Goal: Task Accomplishment & Management: Use online tool/utility

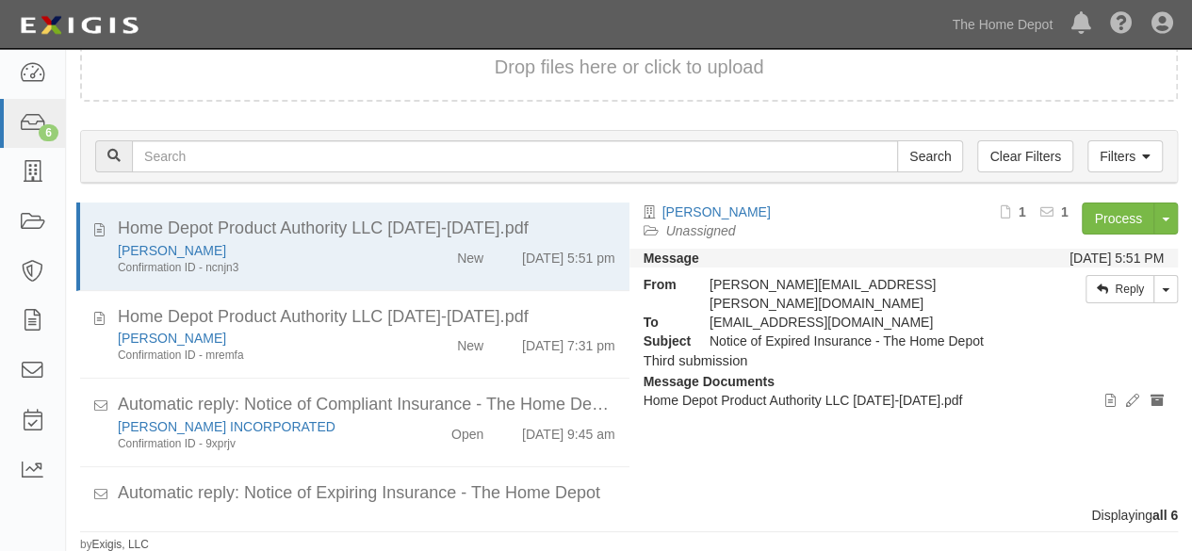
scroll to position [233, 0]
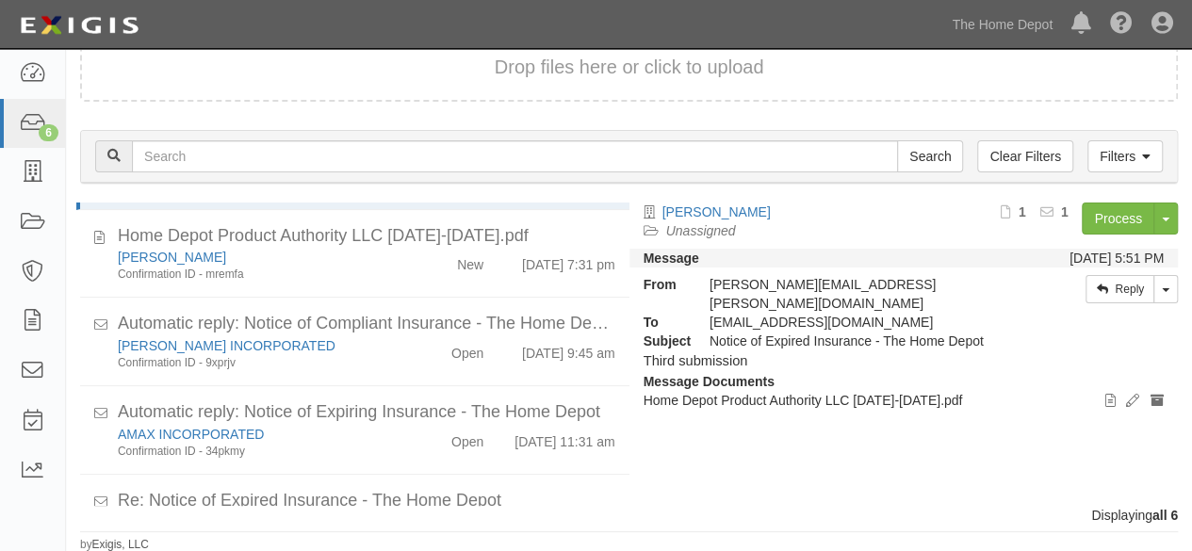
scroll to position [233, 0]
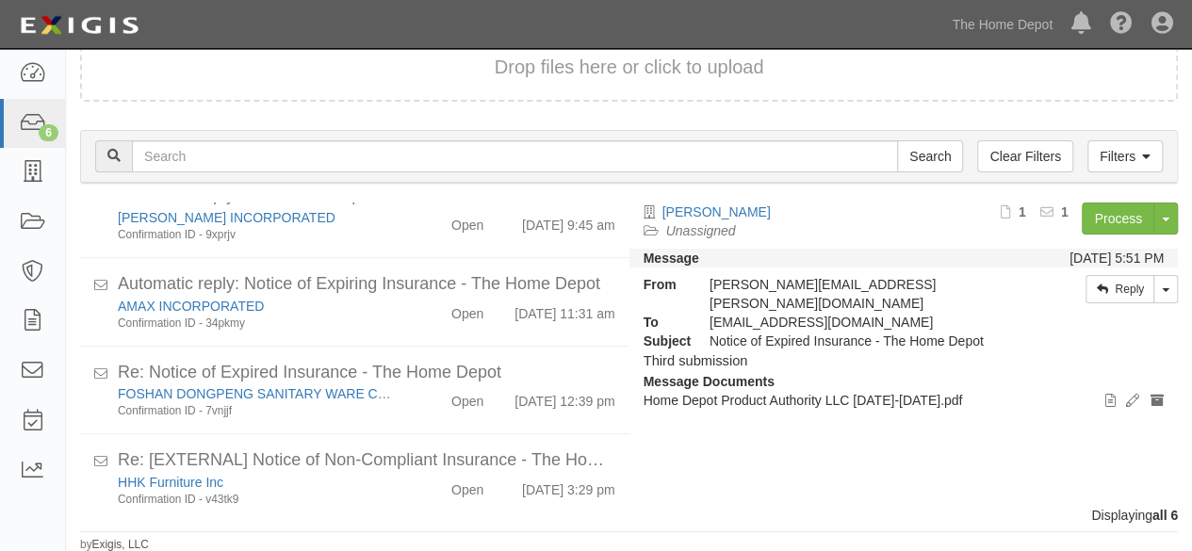
scroll to position [233, 0]
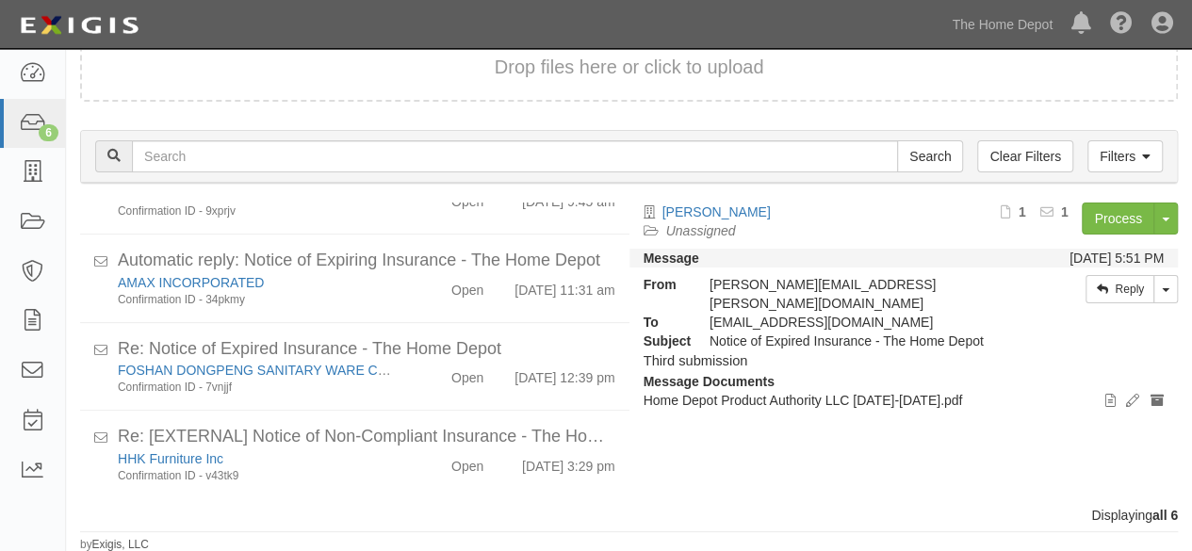
click at [714, 440] on div "BARRETTE Unassigned Process Toggle Document Dropdown Archive Document Close Mar…" at bounding box center [912, 349] width 564 height 292
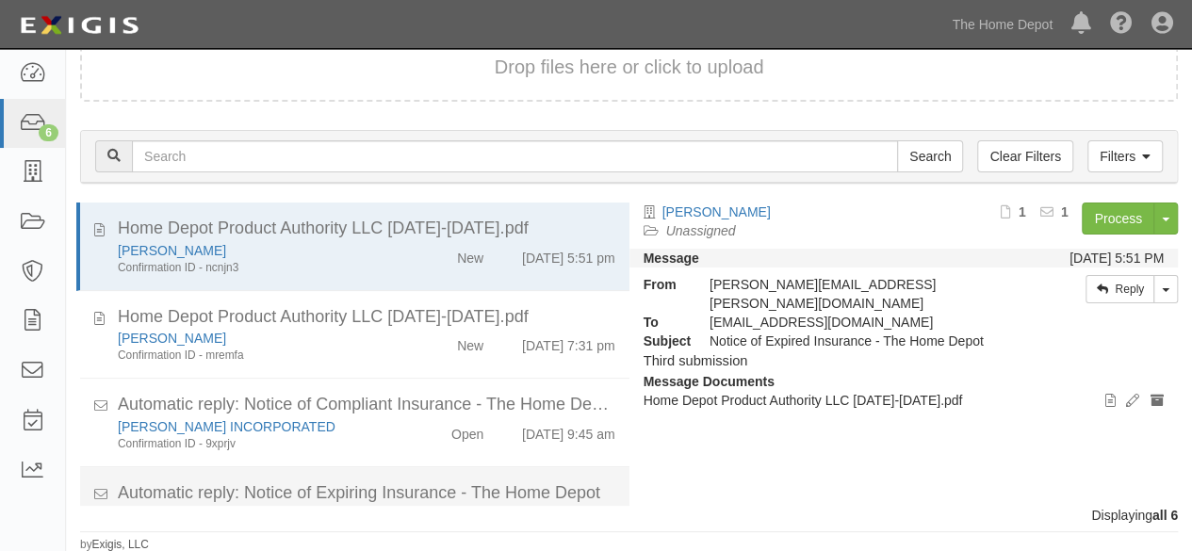
scroll to position [233, 0]
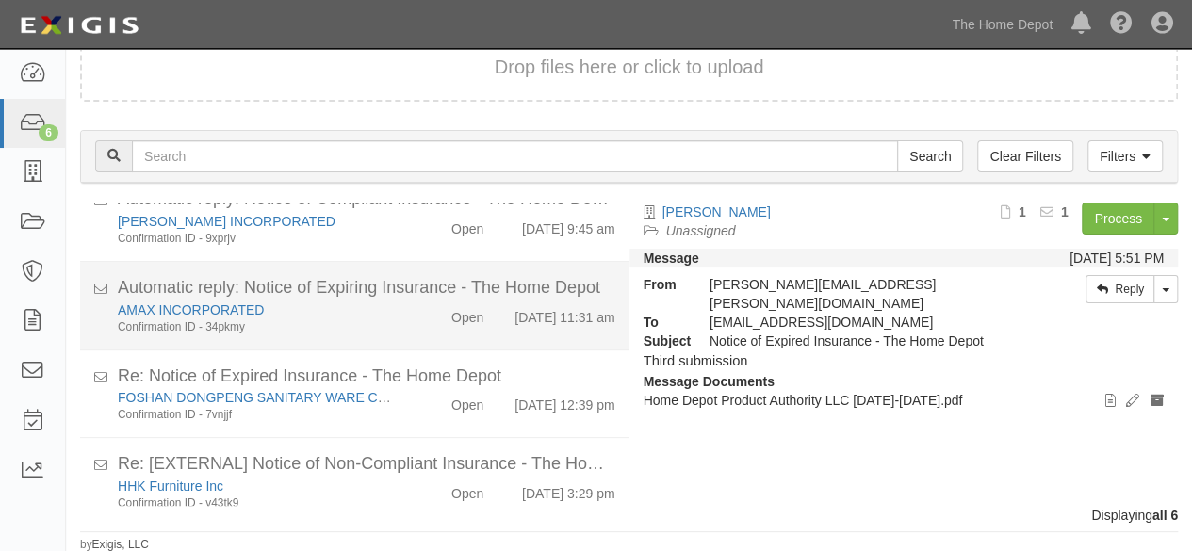
scroll to position [233, 0]
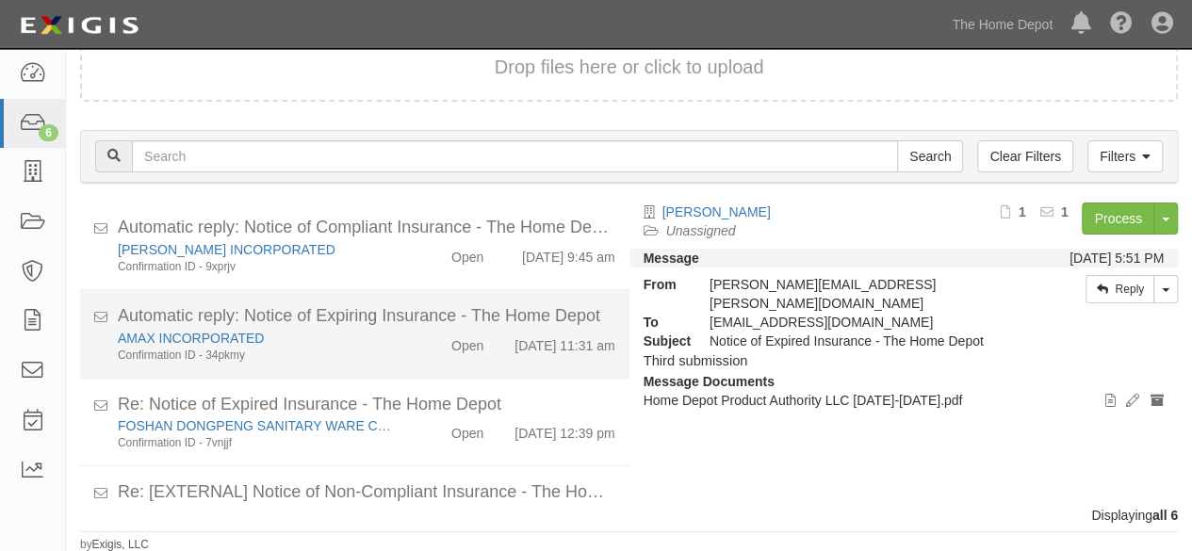
scroll to position [233, 0]
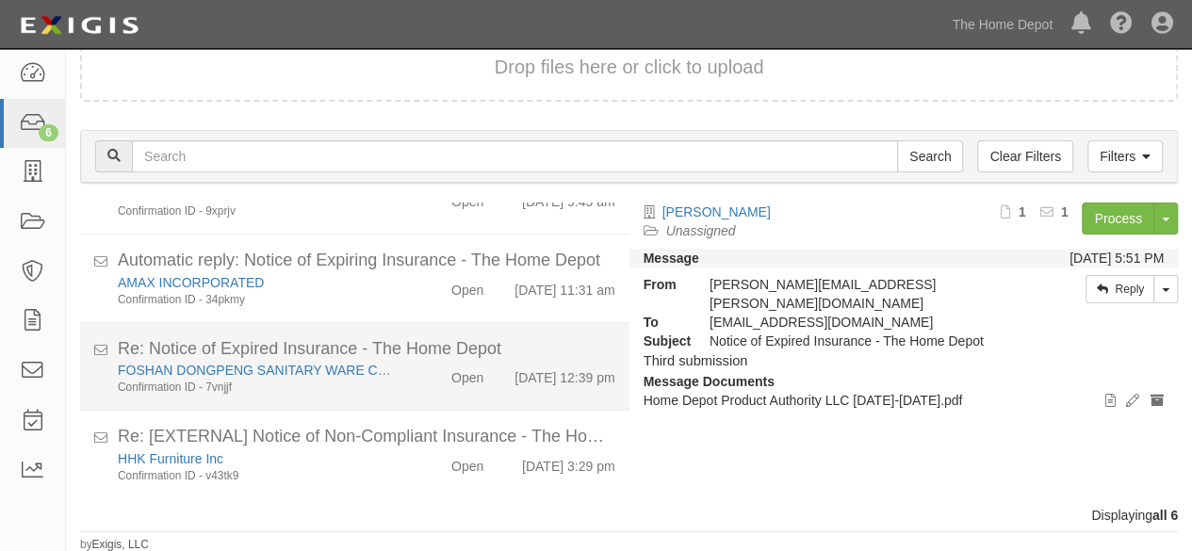
click at [426, 391] on div "FOSHAN DONGPENG SANITARY WARE CO LTD Confirmation ID - 7vnjjf Open 9/9/25 12:39…" at bounding box center [367, 378] width 526 height 35
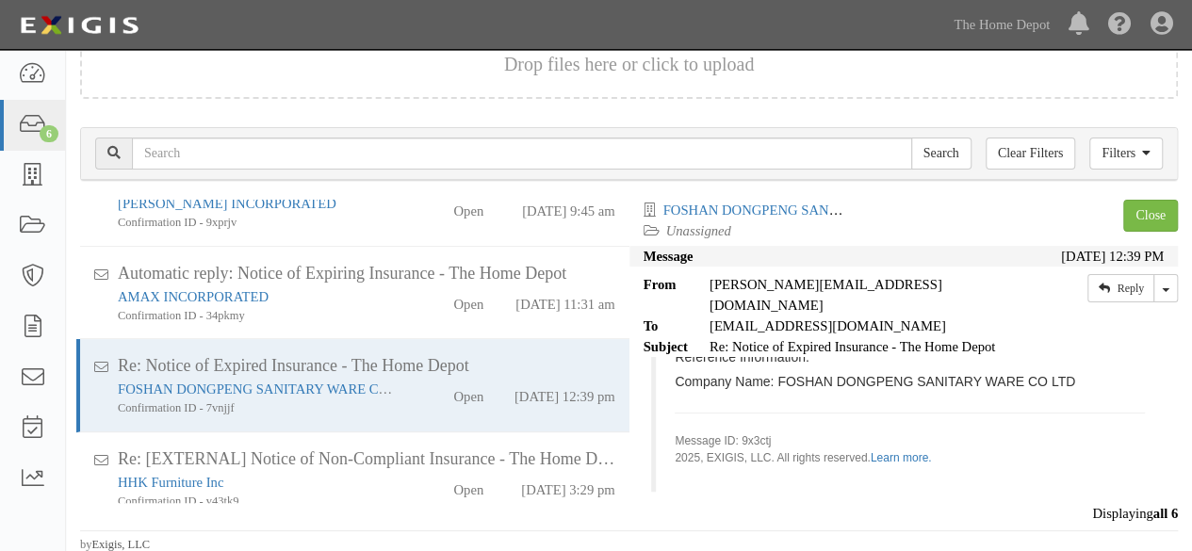
scroll to position [76, 0]
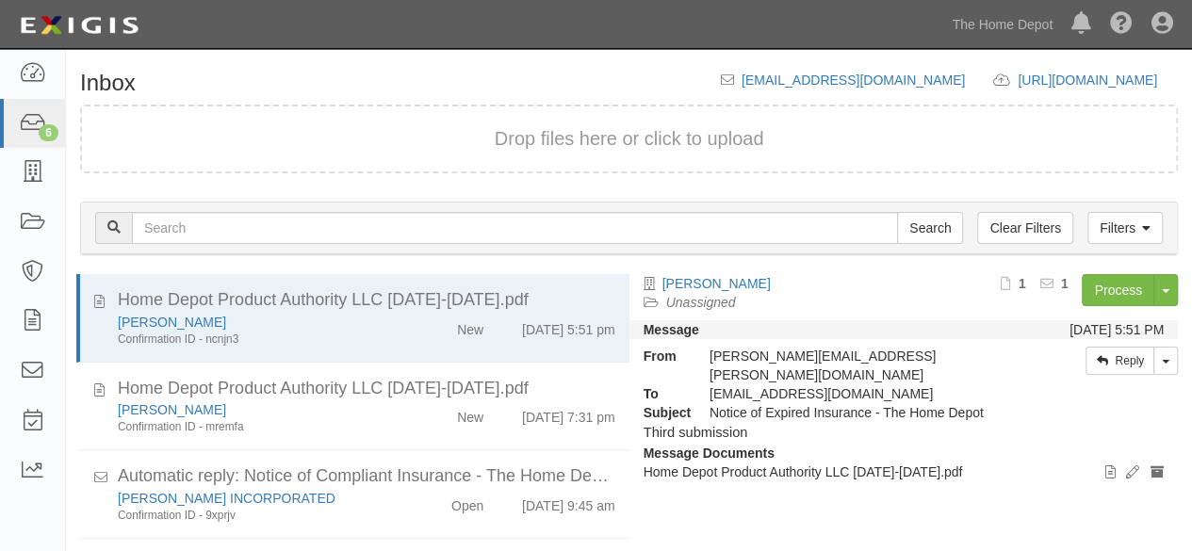
scroll to position [72, 0]
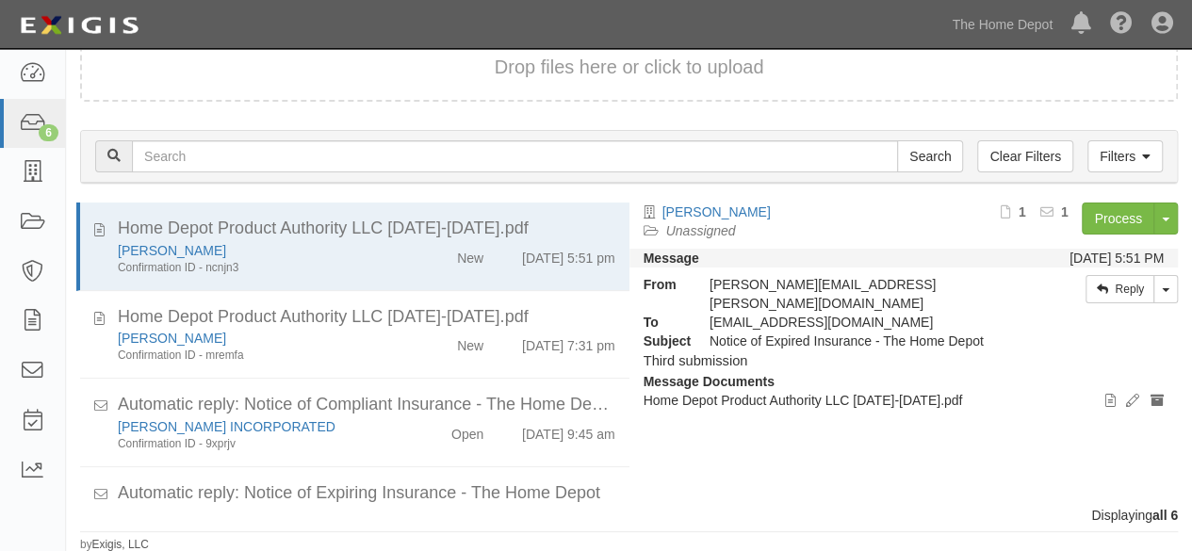
scroll to position [233, 0]
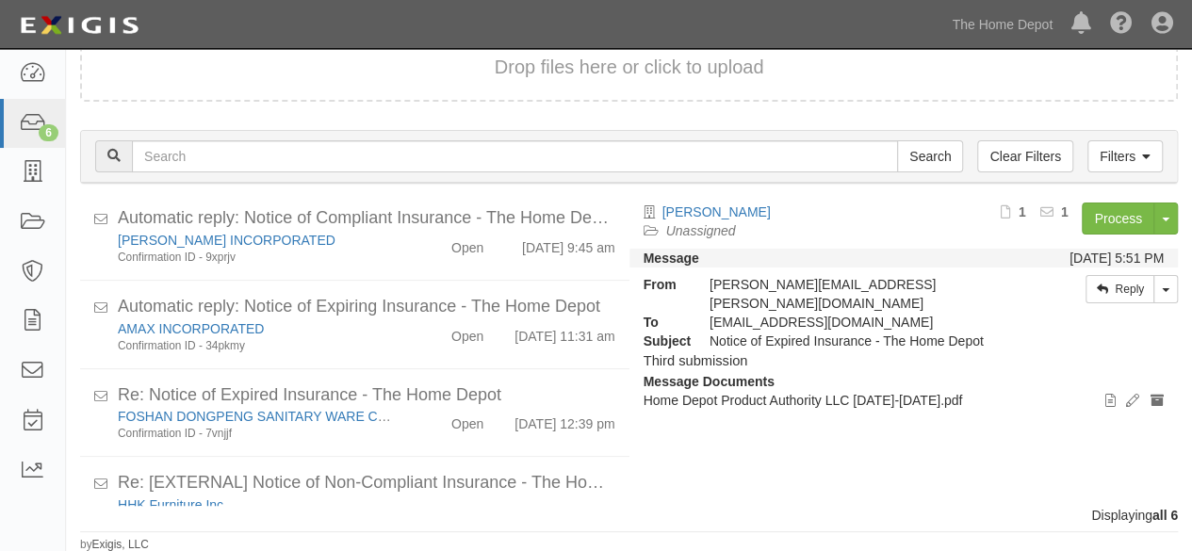
scroll to position [233, 0]
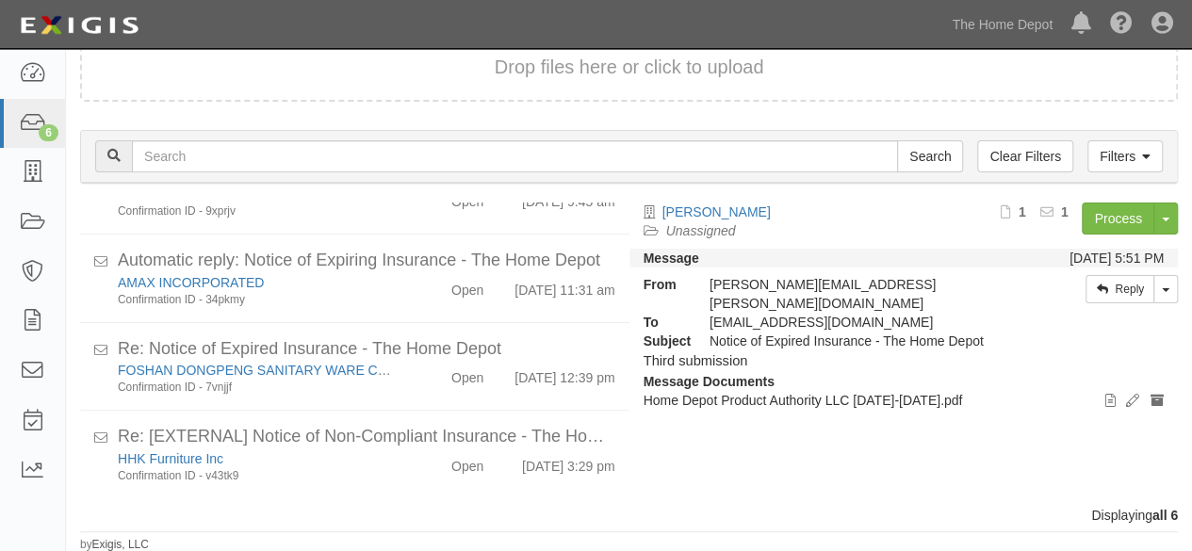
click at [715, 457] on div "BARRETTE Unassigned Process Toggle Document Dropdown Archive Document Close Mar…" at bounding box center [912, 349] width 564 height 292
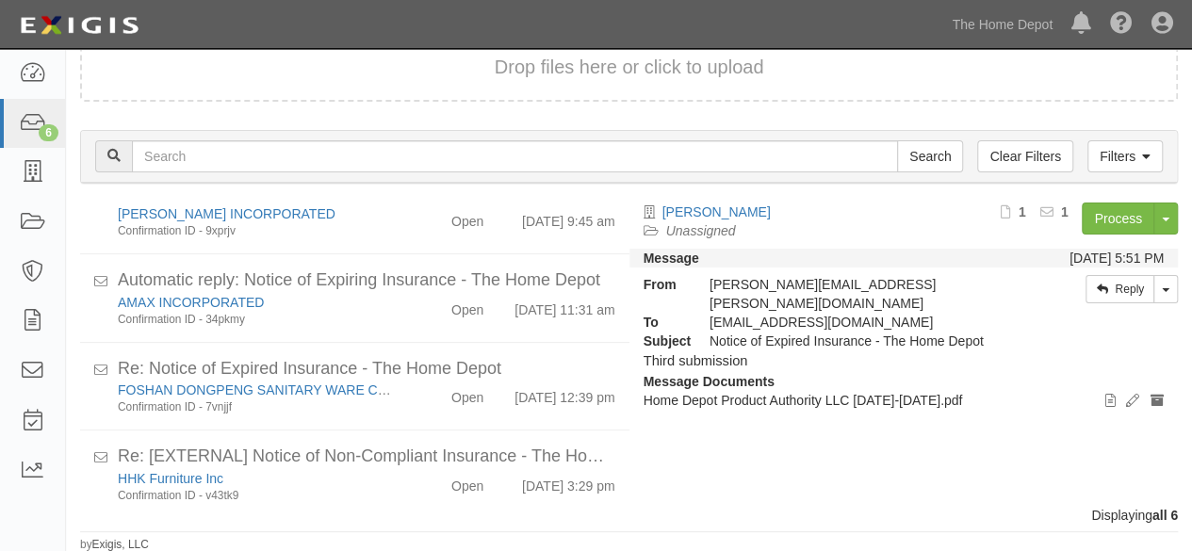
scroll to position [233, 0]
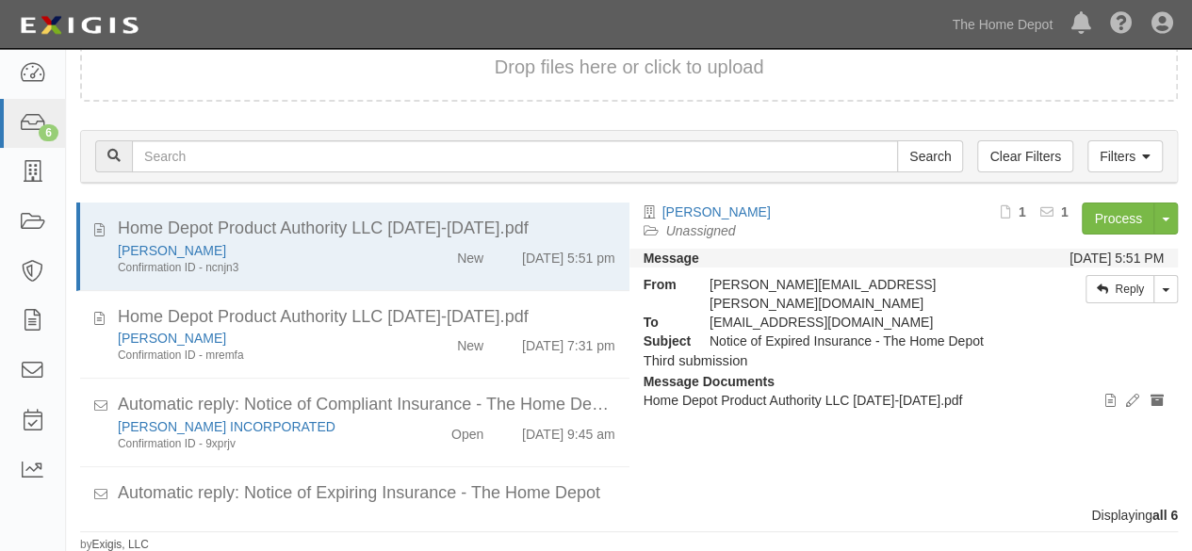
scroll to position [233, 0]
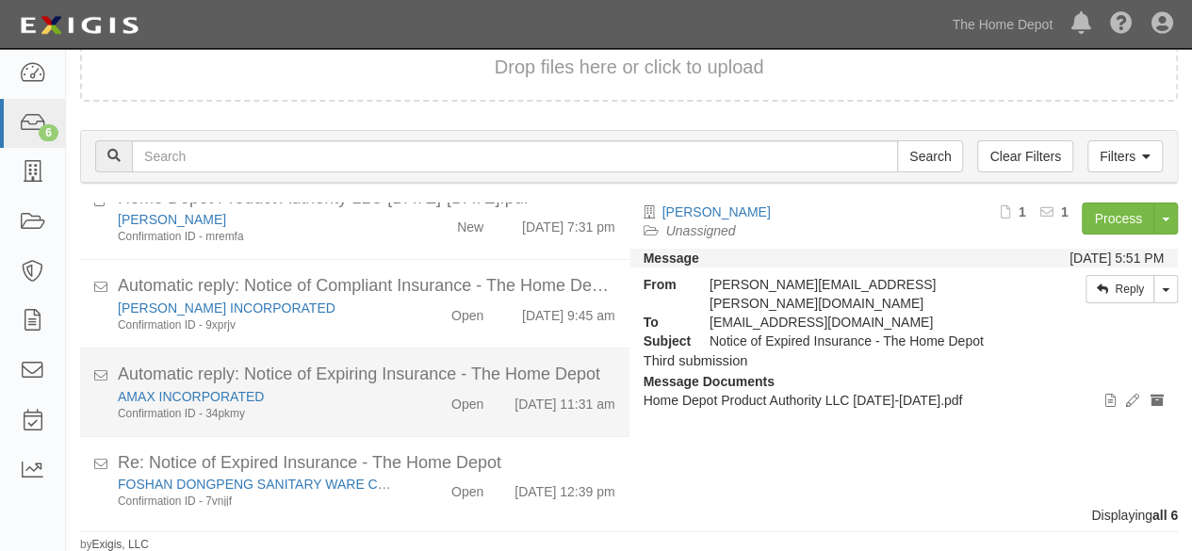
scroll to position [233, 0]
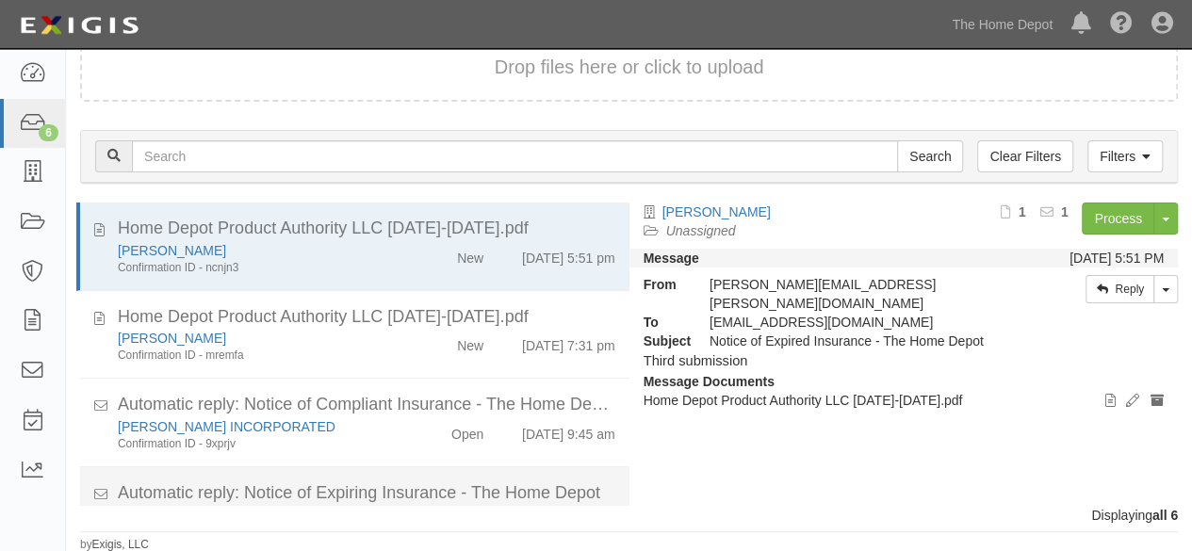
scroll to position [233, 0]
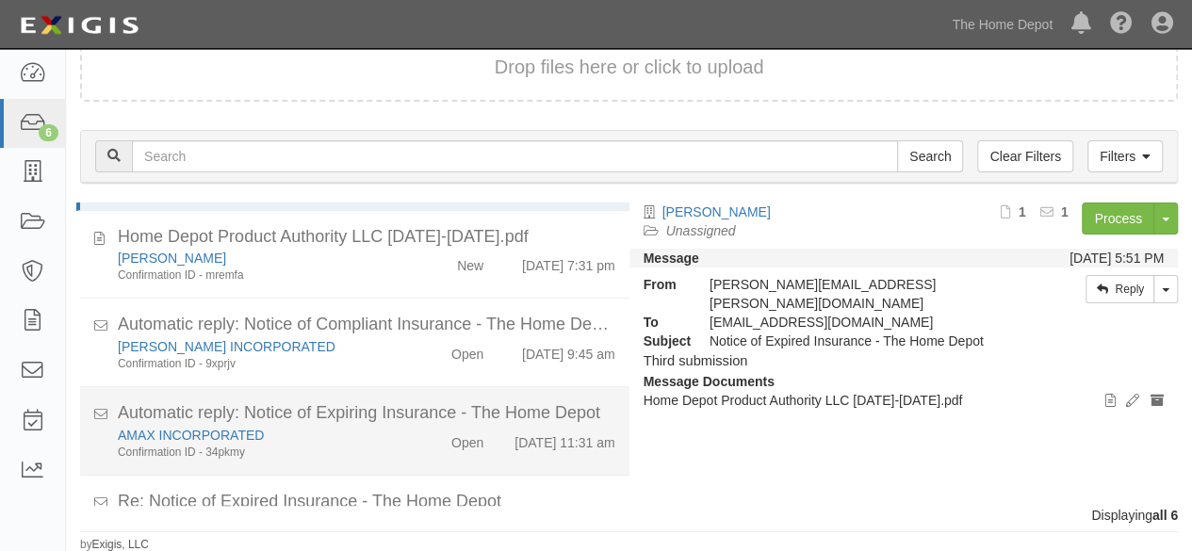
scroll to position [233, 0]
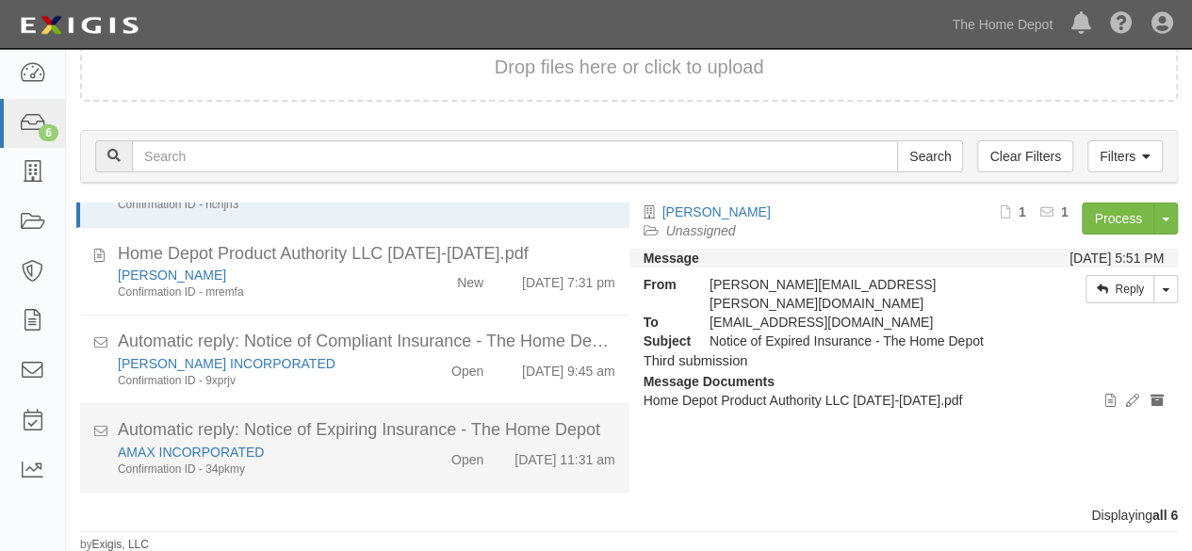
scroll to position [233, 0]
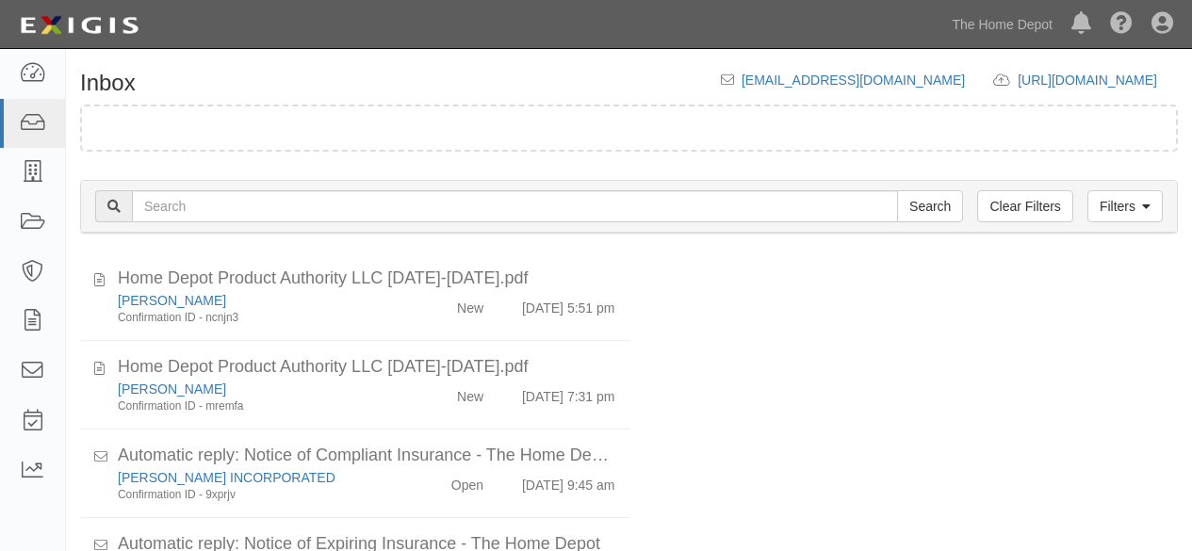
scroll to position [72, 0]
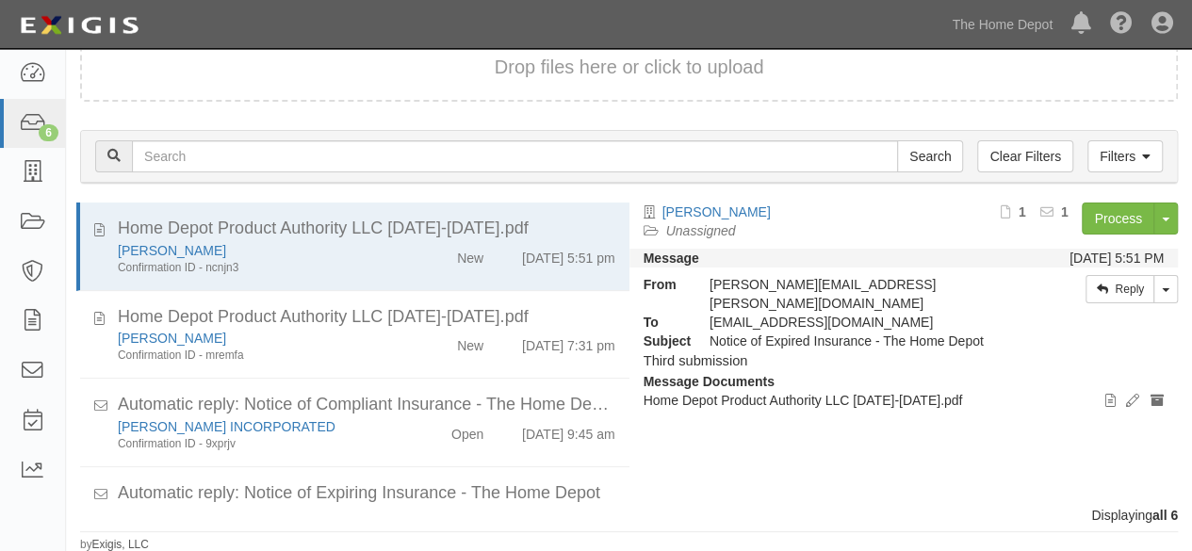
scroll to position [233, 0]
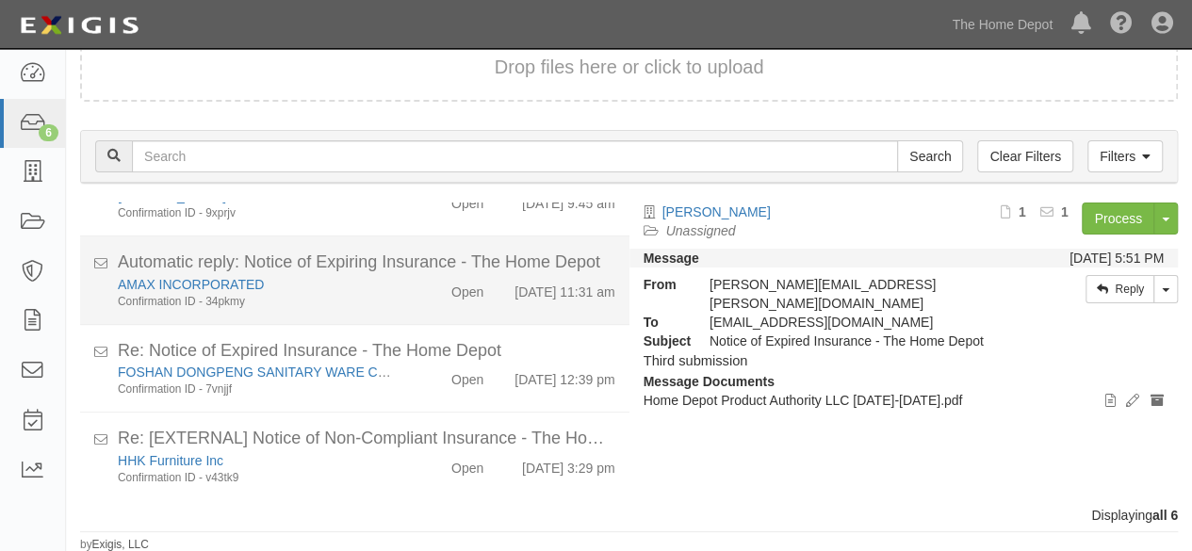
scroll to position [233, 0]
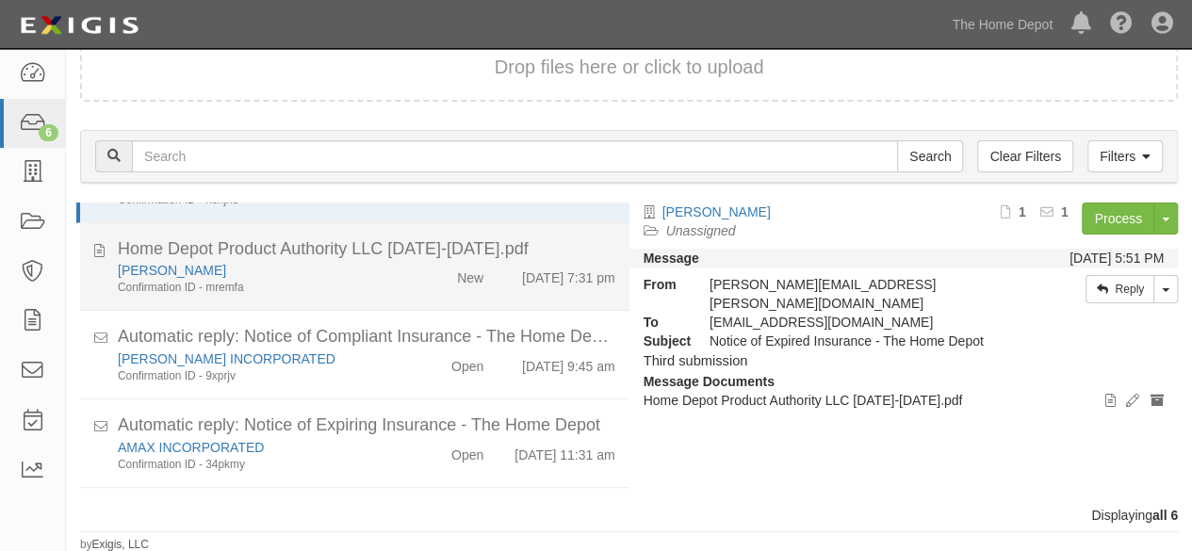
scroll to position [233, 0]
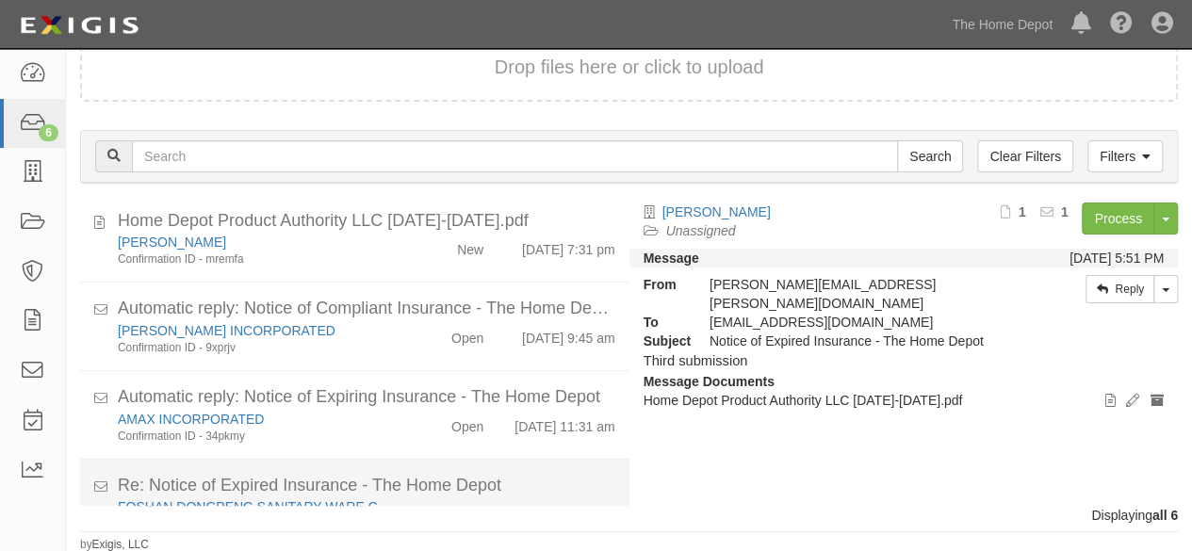
scroll to position [233, 0]
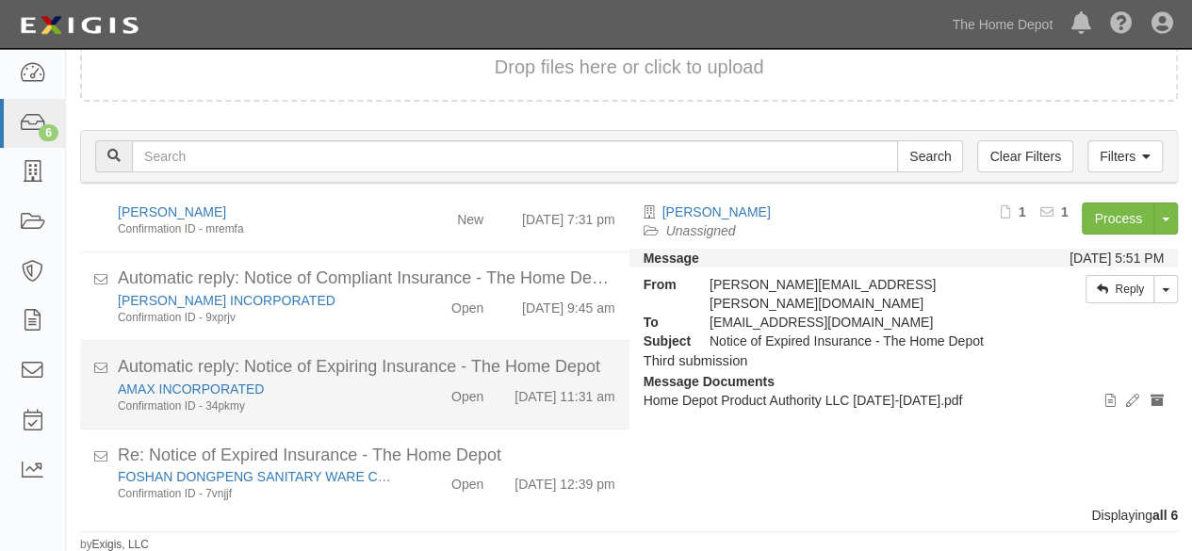
scroll to position [233, 0]
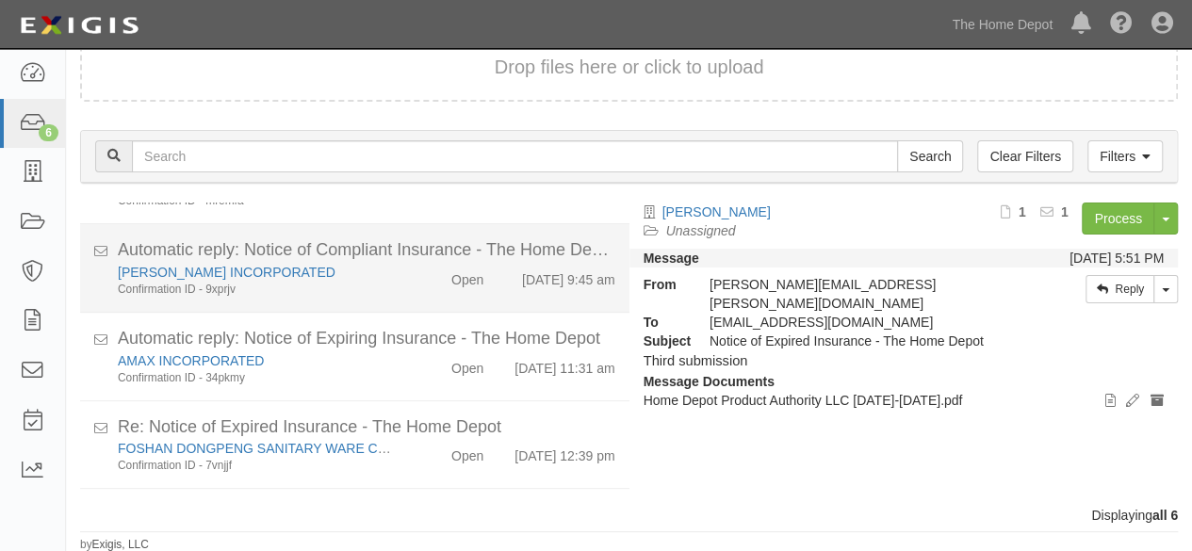
scroll to position [233, 0]
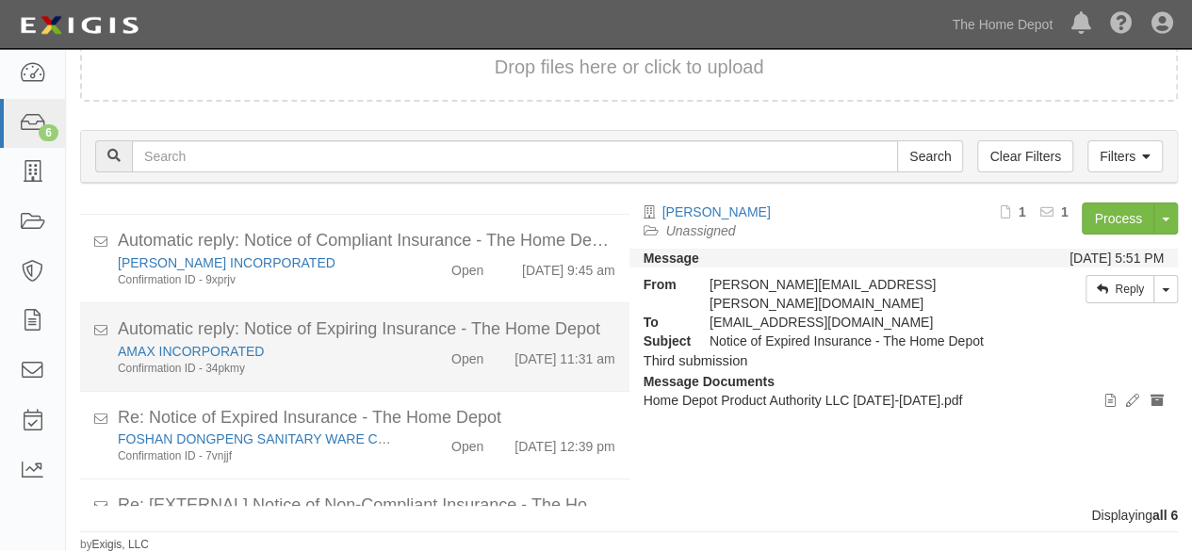
scroll to position [233, 0]
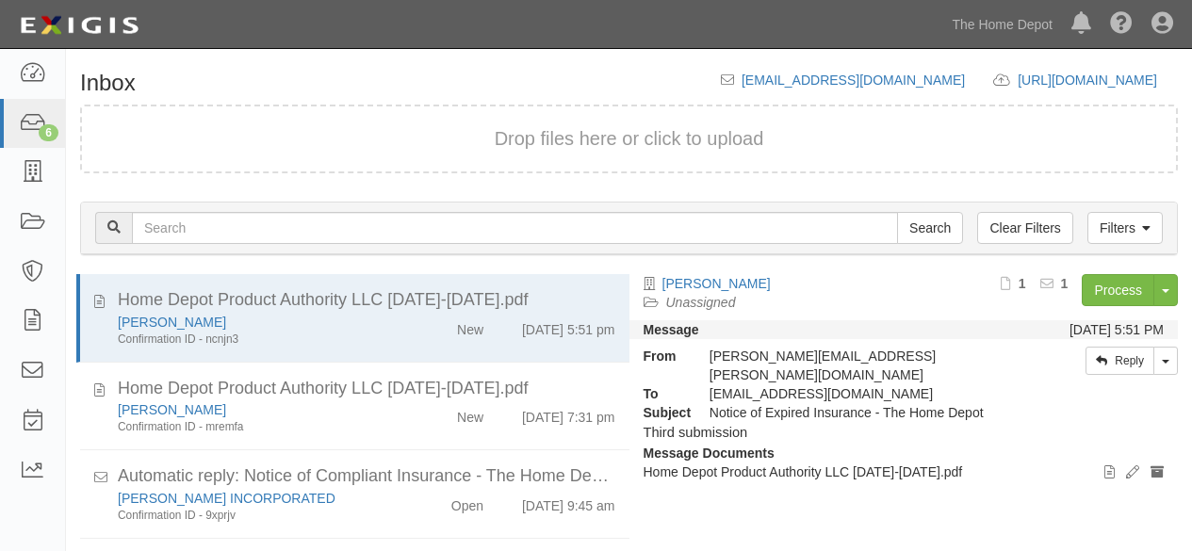
scroll to position [72, 0]
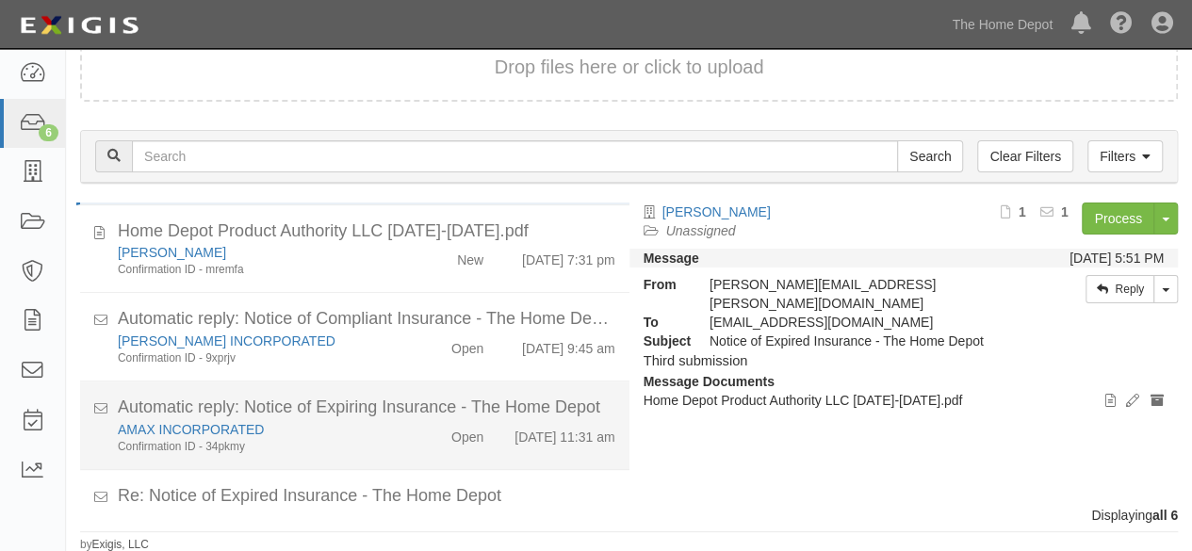
scroll to position [233, 0]
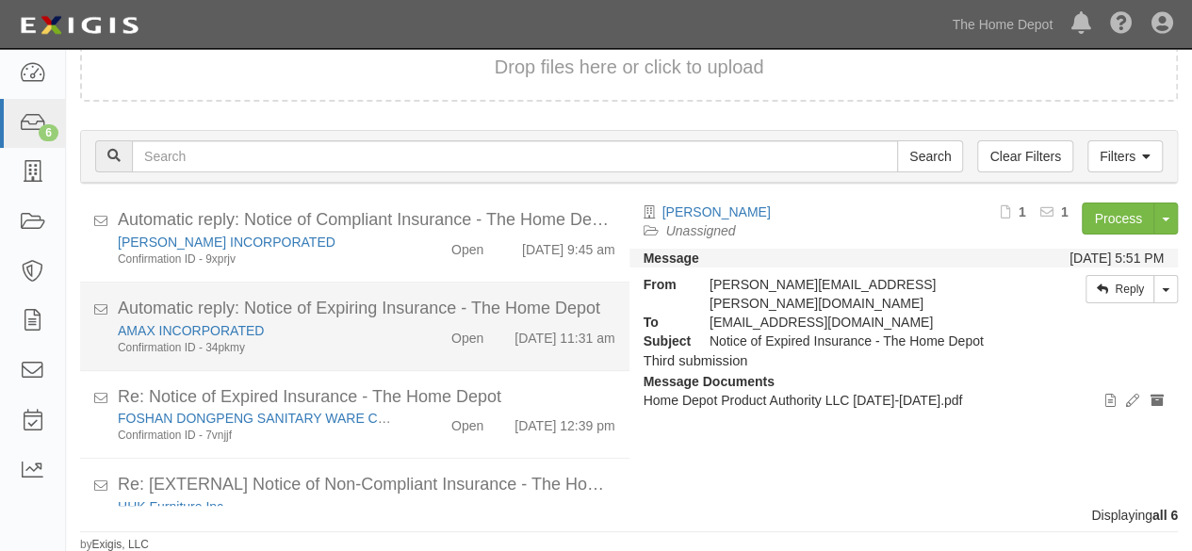
scroll to position [233, 0]
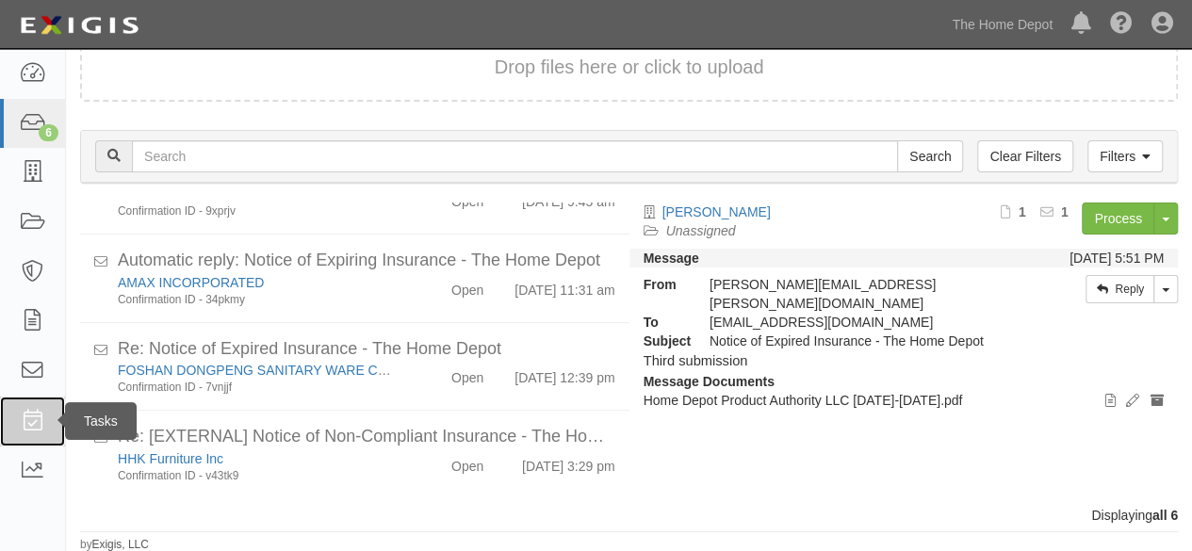
click at [18, 411] on link at bounding box center [32, 422] width 65 height 50
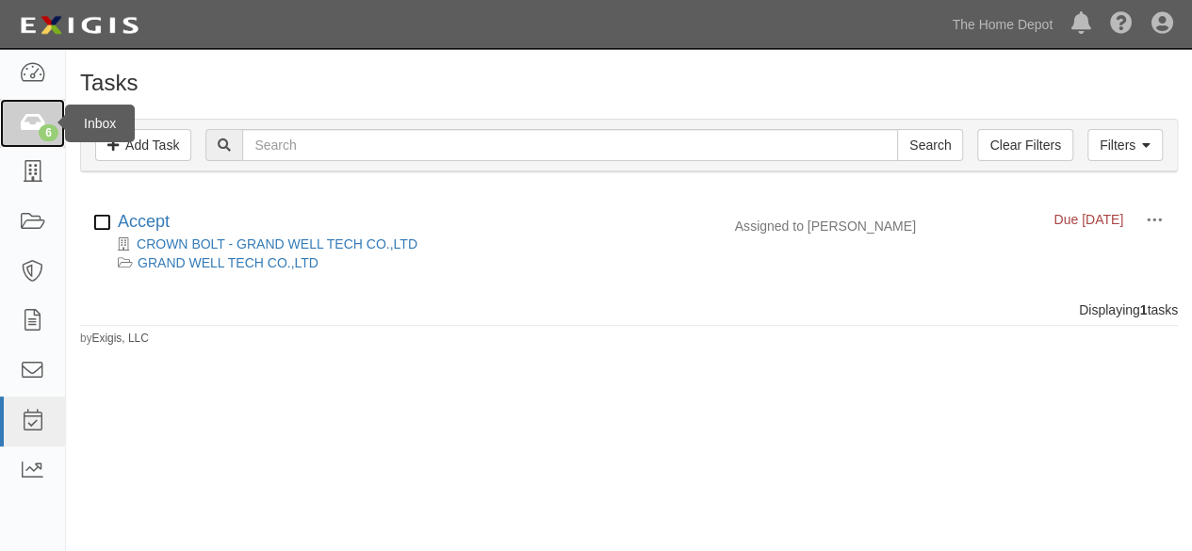
click at [40, 125] on icon at bounding box center [32, 124] width 26 height 22
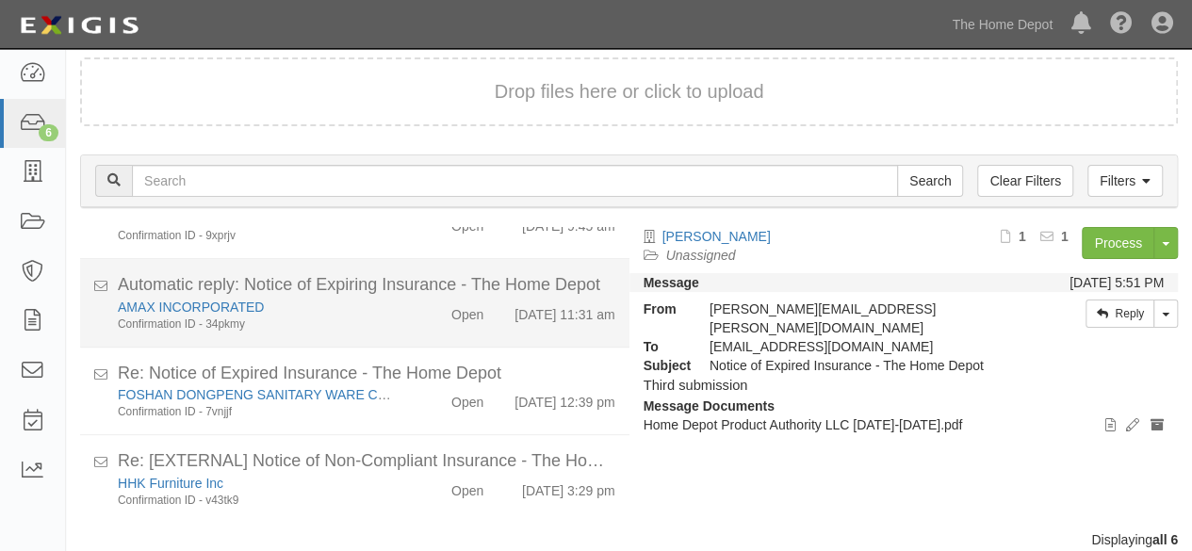
scroll to position [72, 0]
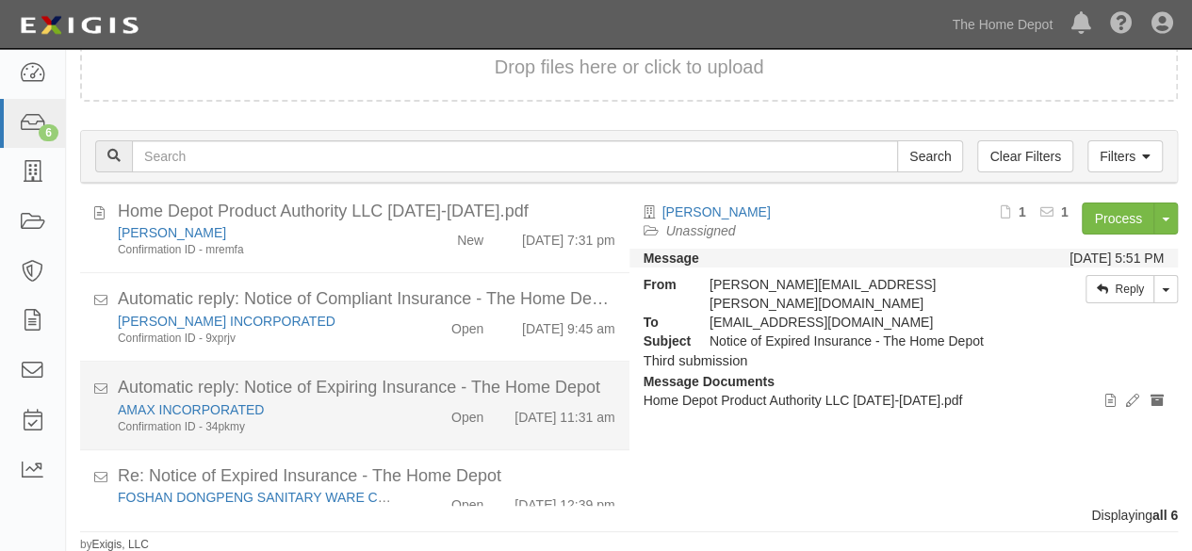
scroll to position [233, 0]
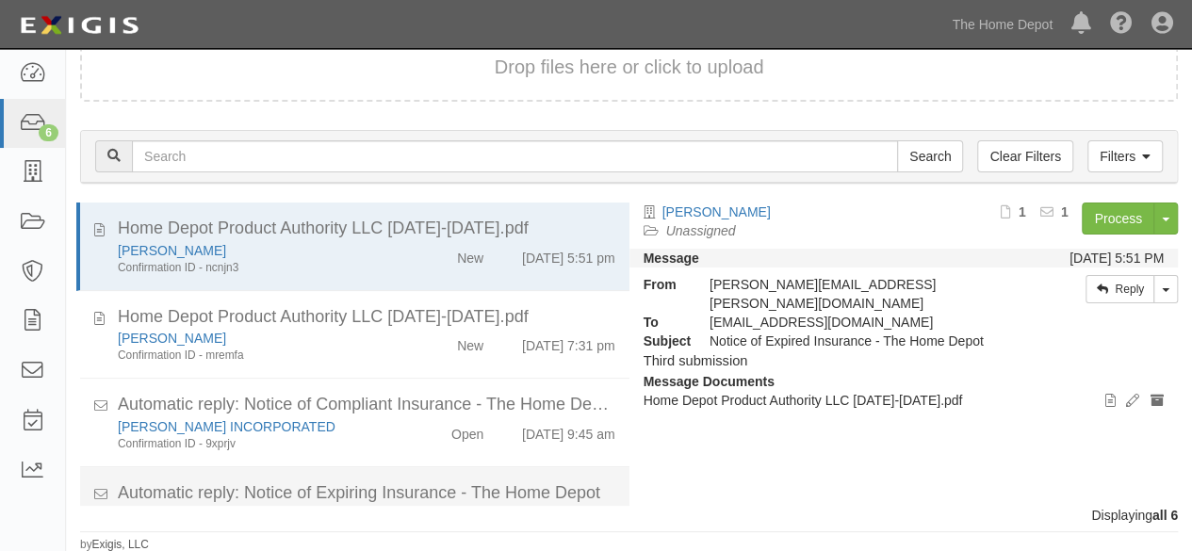
scroll to position [233, 0]
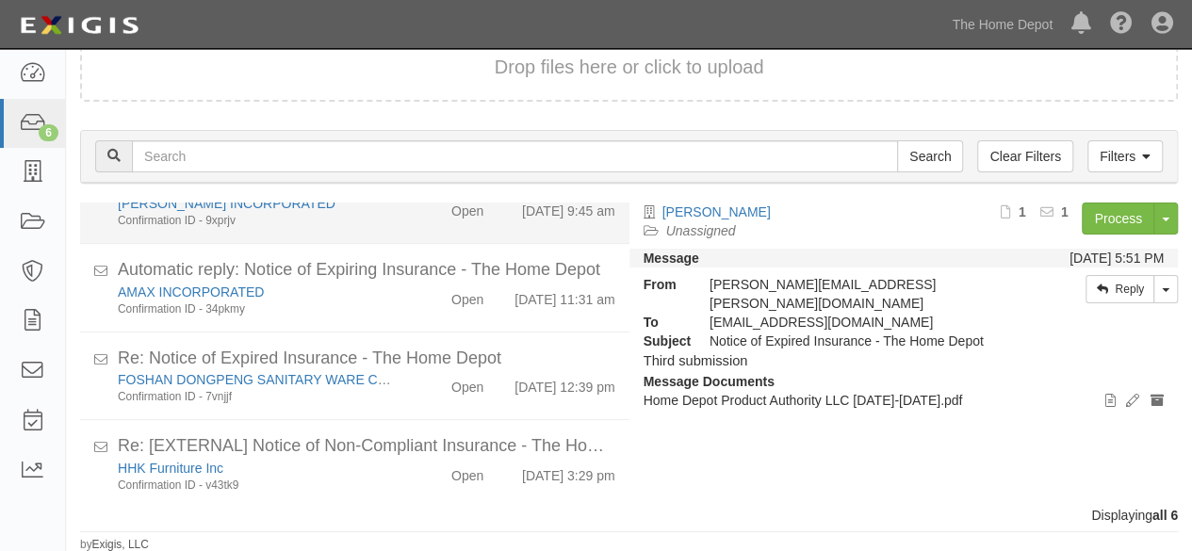
scroll to position [233, 0]
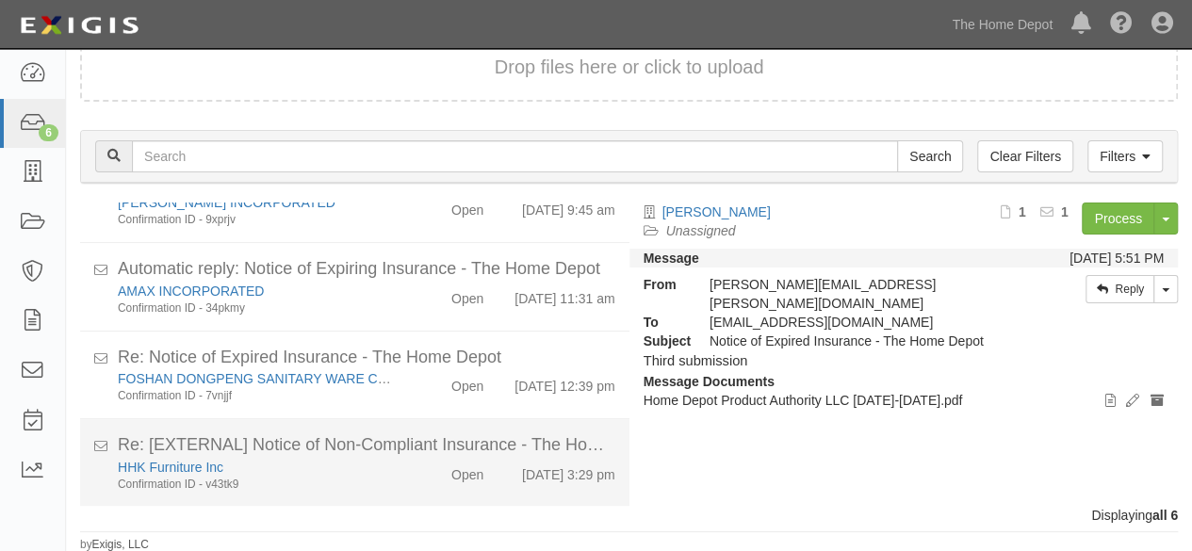
scroll to position [233, 0]
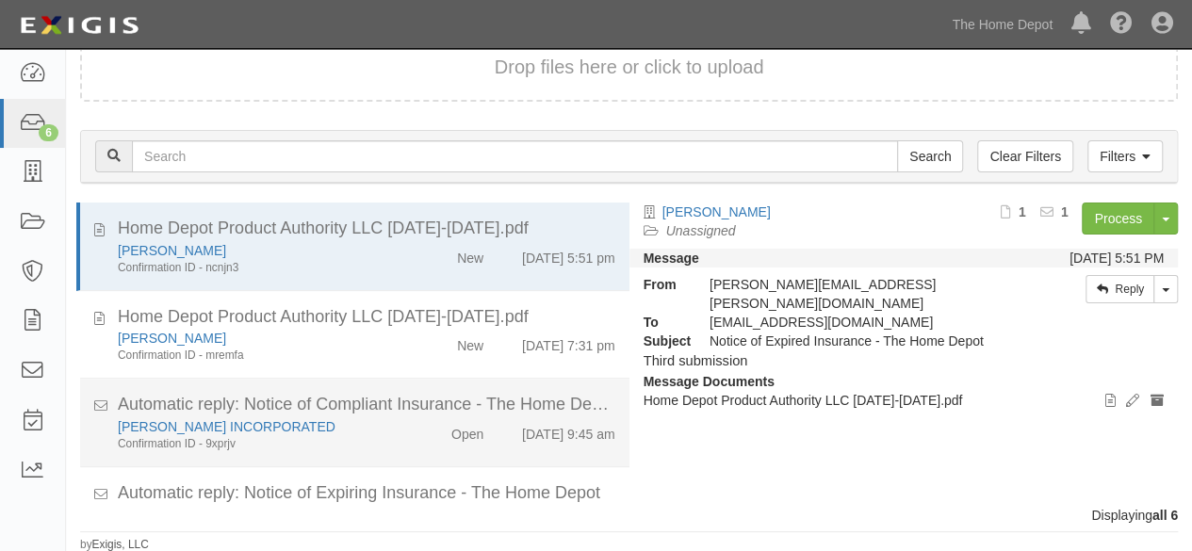
scroll to position [233, 0]
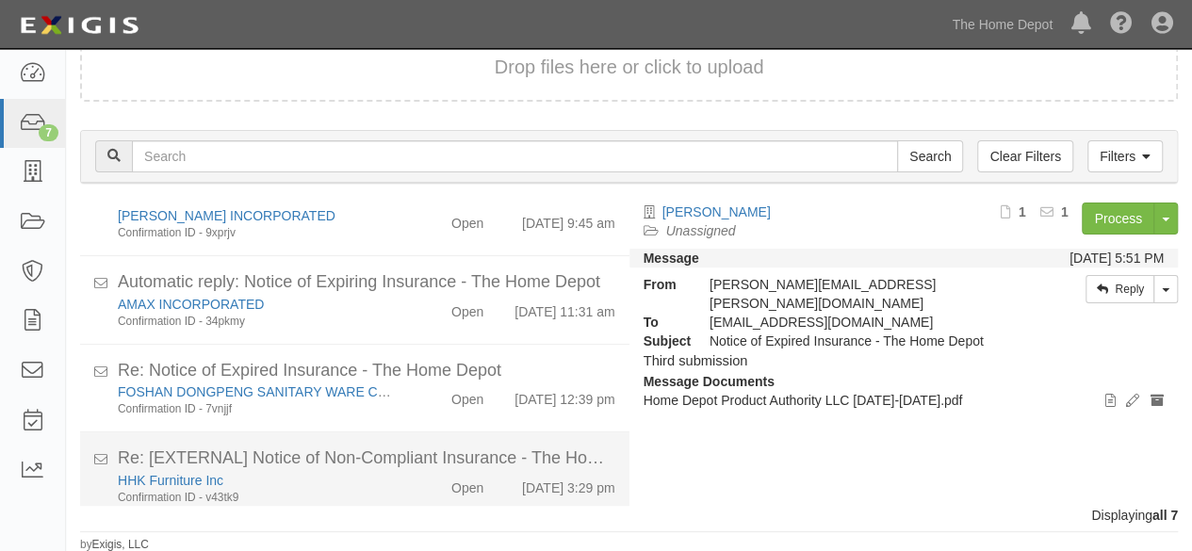
scroll to position [321, 0]
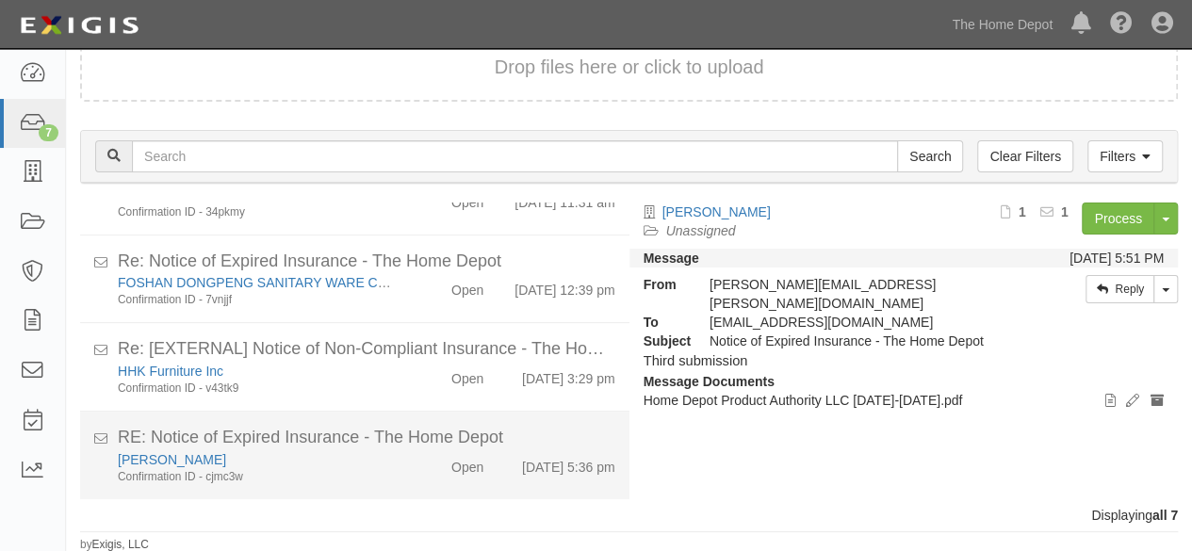
click at [386, 459] on div "[PERSON_NAME]" at bounding box center [257, 460] width 278 height 19
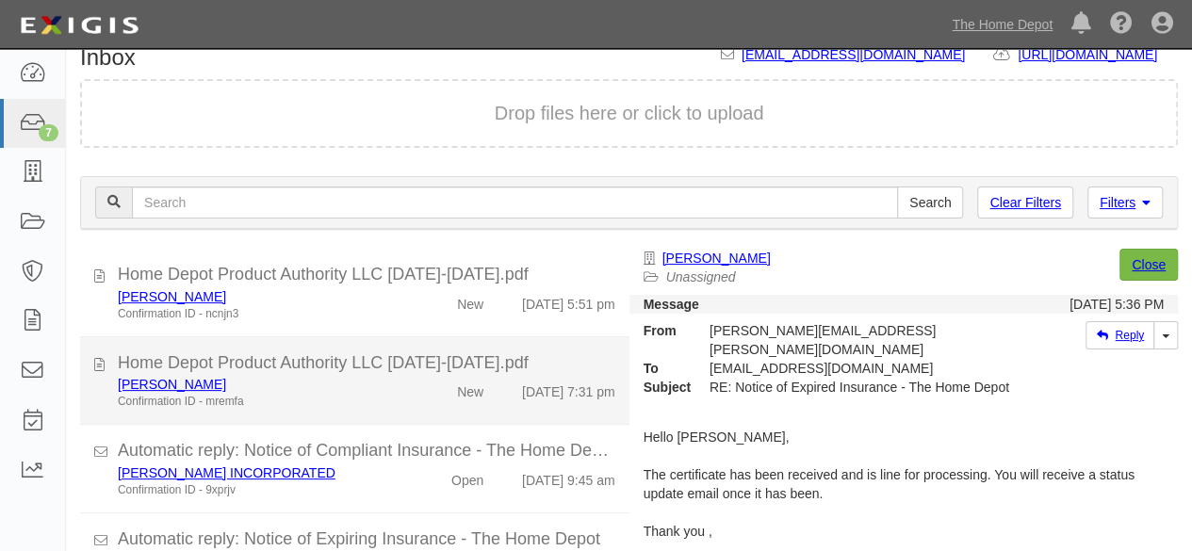
scroll to position [0, 0]
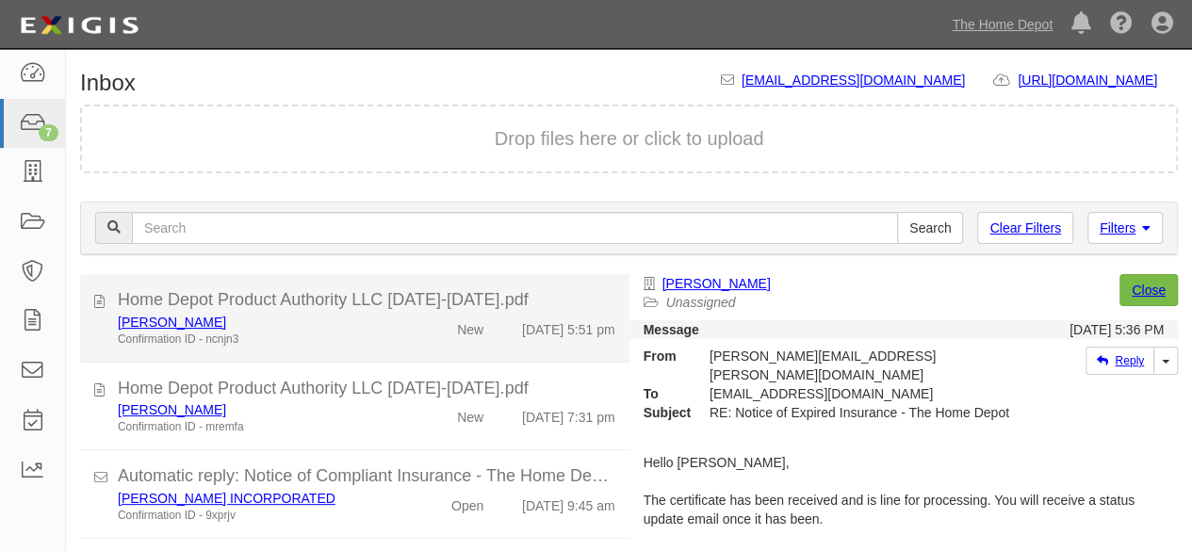
click at [358, 337] on div "Confirmation ID - ncnjn3" at bounding box center [257, 340] width 278 height 16
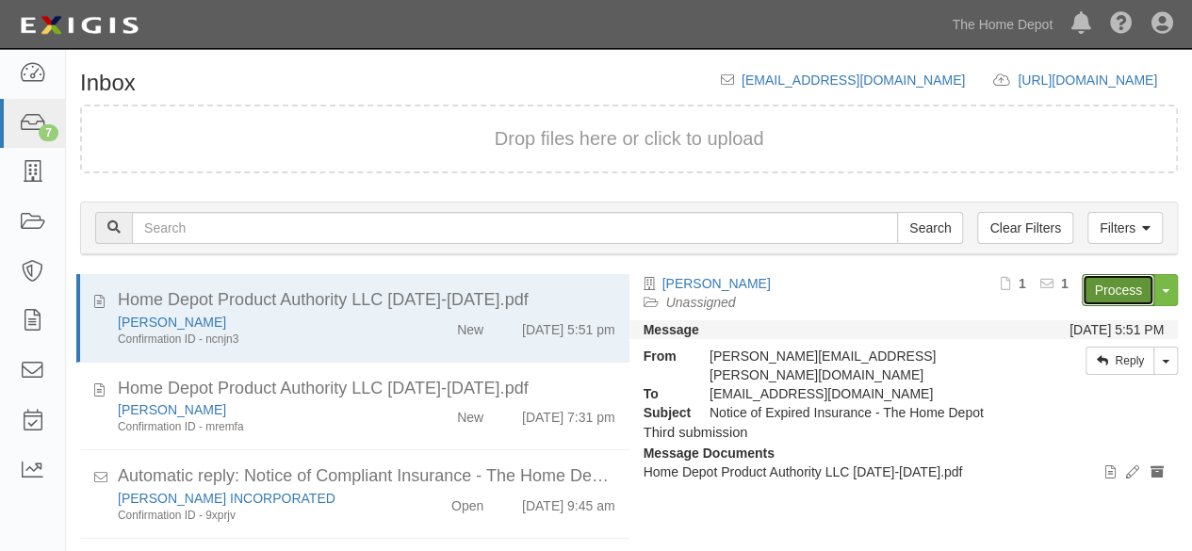
click at [1121, 291] on link "Process" at bounding box center [1118, 290] width 73 height 32
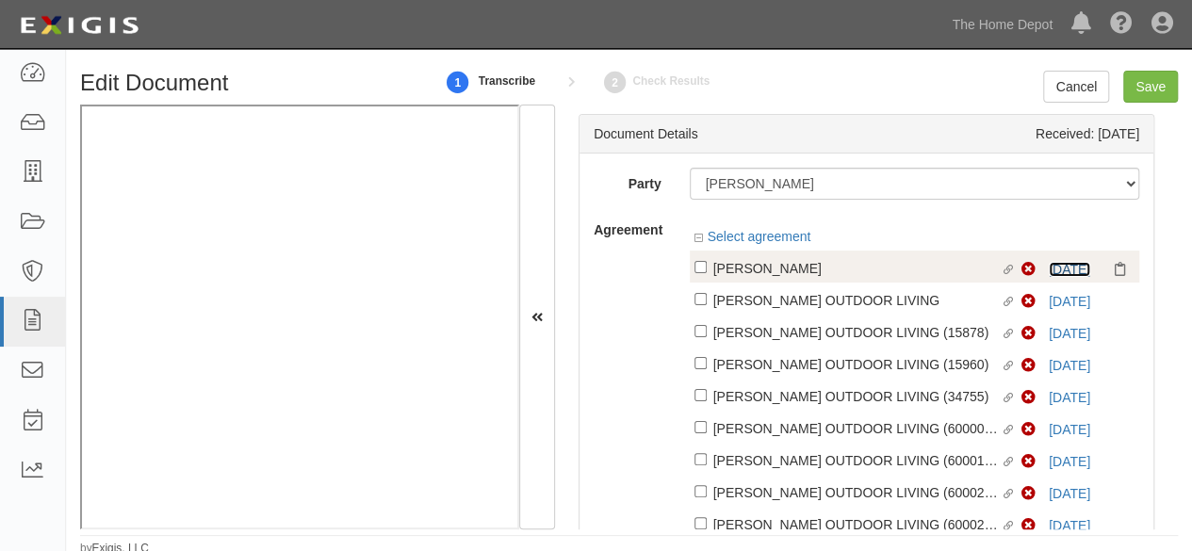
click at [1049, 273] on link "9/1/26" at bounding box center [1069, 269] width 41 height 15
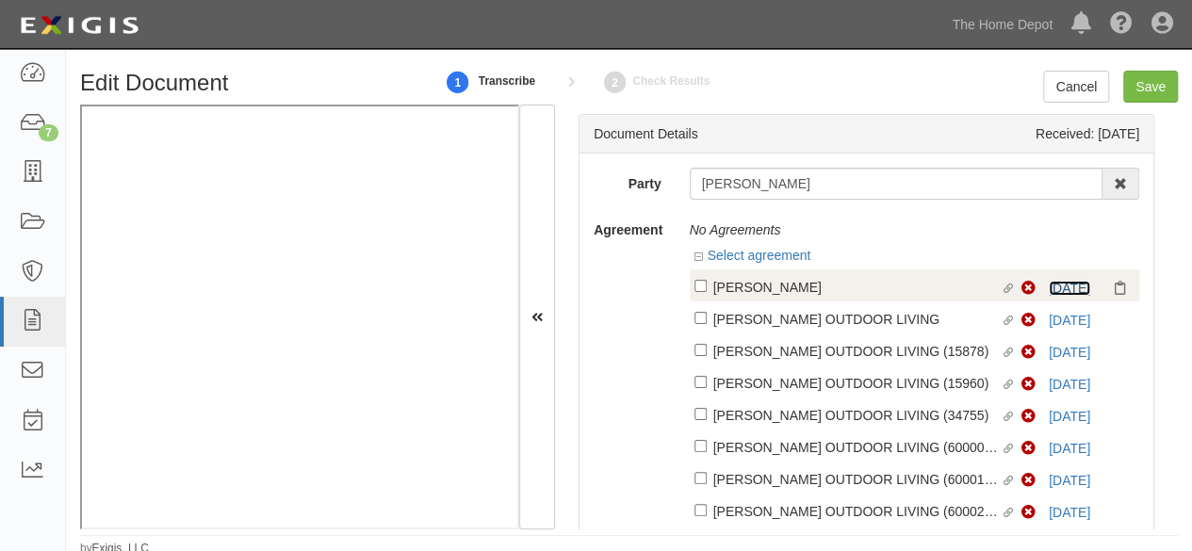
click at [1052, 288] on link "[DATE]" at bounding box center [1069, 288] width 41 height 15
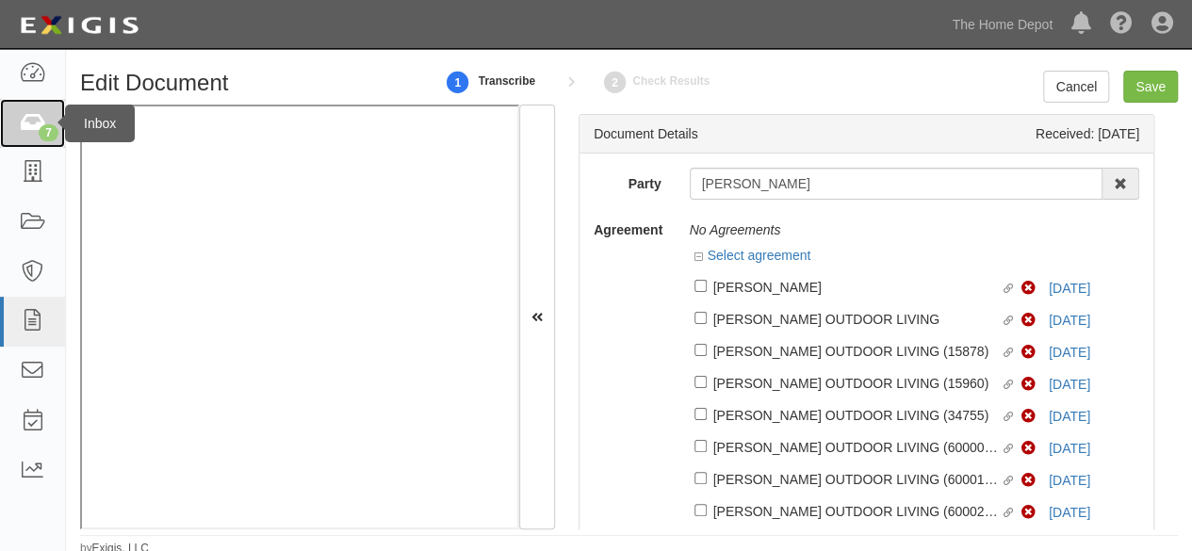
click at [31, 122] on icon at bounding box center [32, 124] width 26 height 22
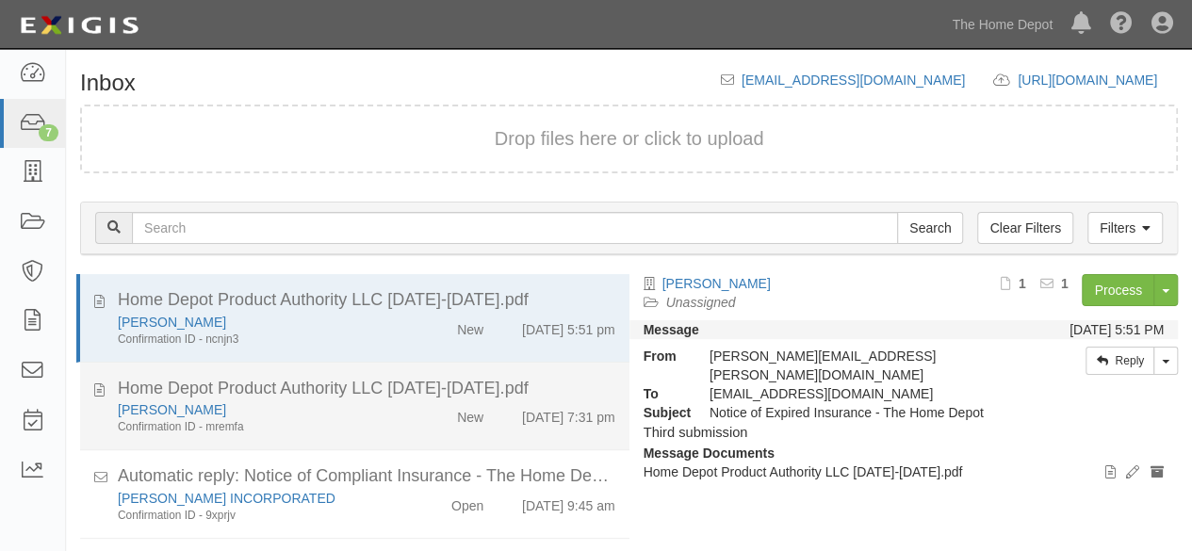
click at [440, 419] on div "New" at bounding box center [454, 414] width 88 height 26
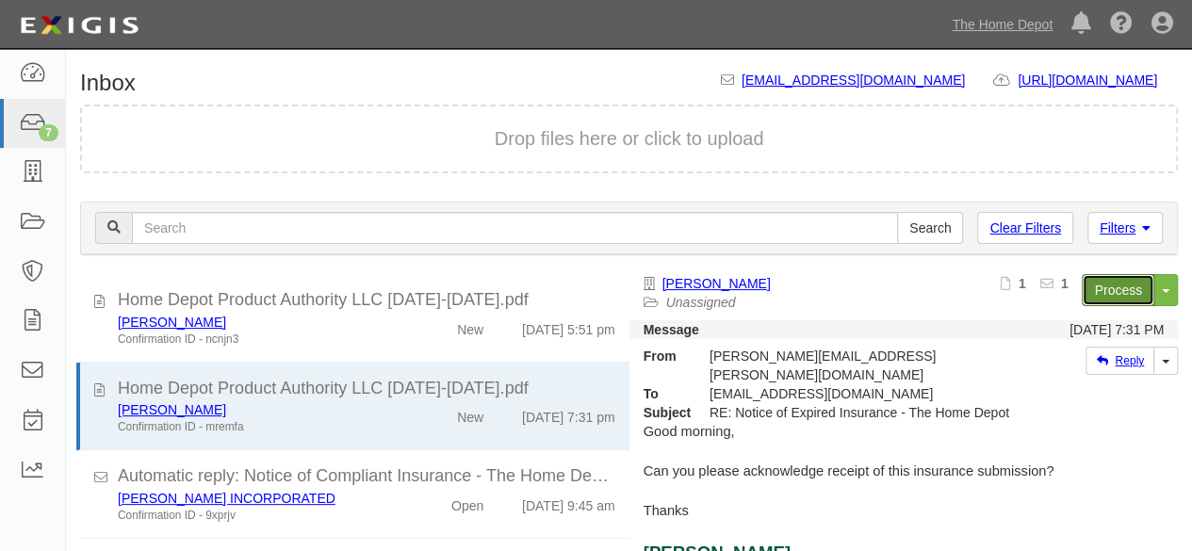
click at [1082, 286] on link "Process" at bounding box center [1118, 290] width 73 height 32
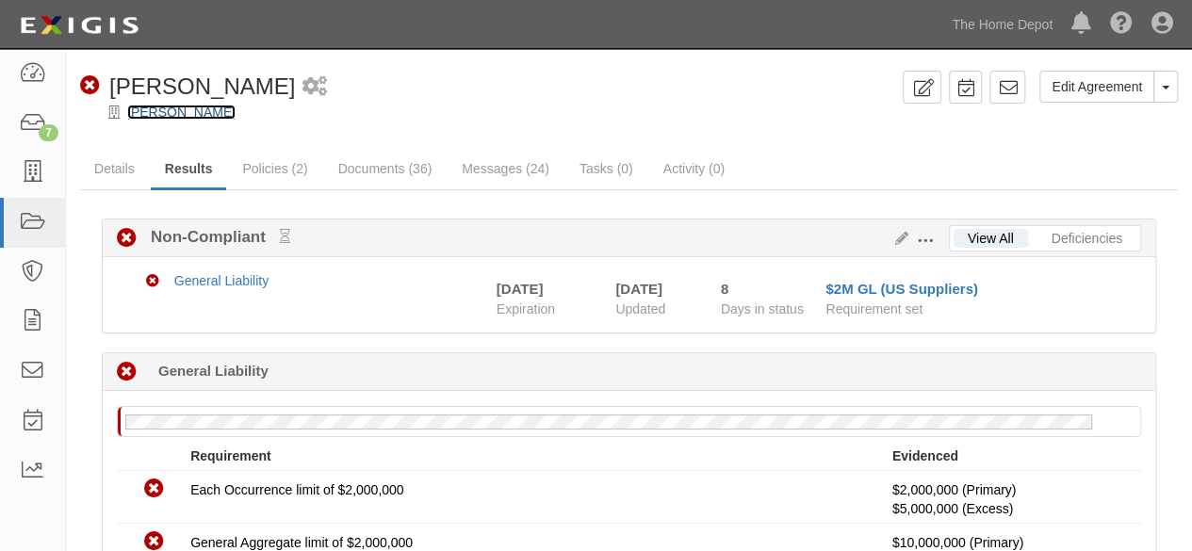
click at [165, 105] on link "[PERSON_NAME]" at bounding box center [181, 112] width 108 height 15
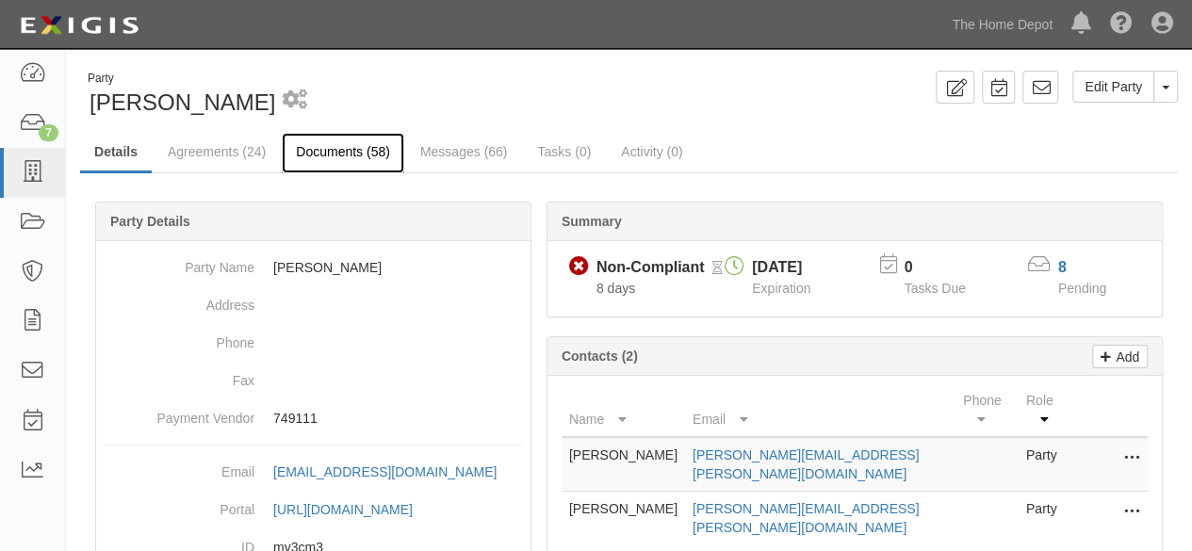
click at [343, 154] on link "Documents (58)" at bounding box center [343, 153] width 123 height 41
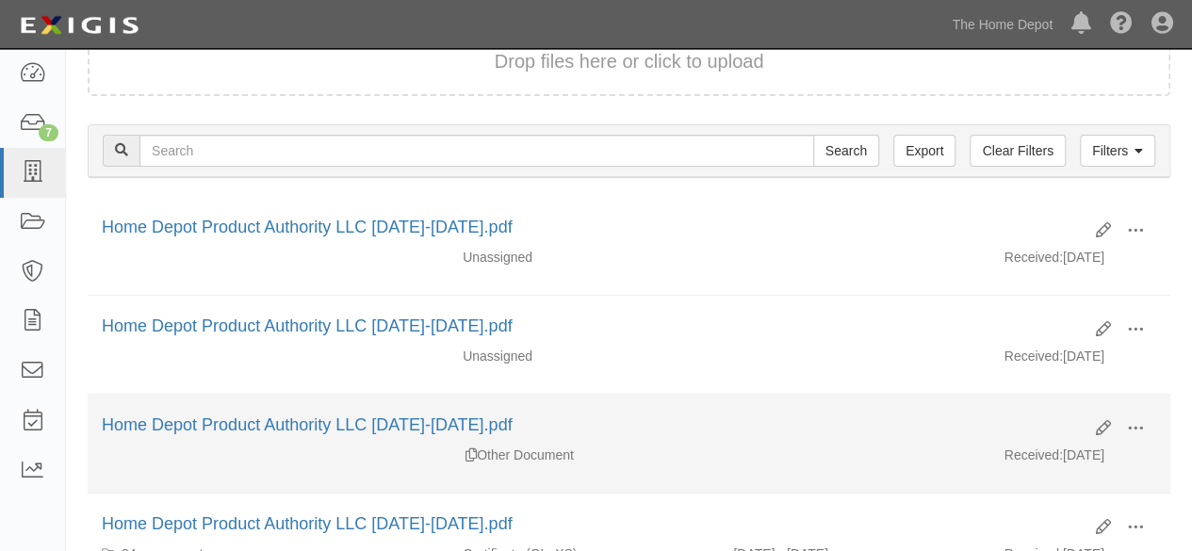
scroll to position [189, 0]
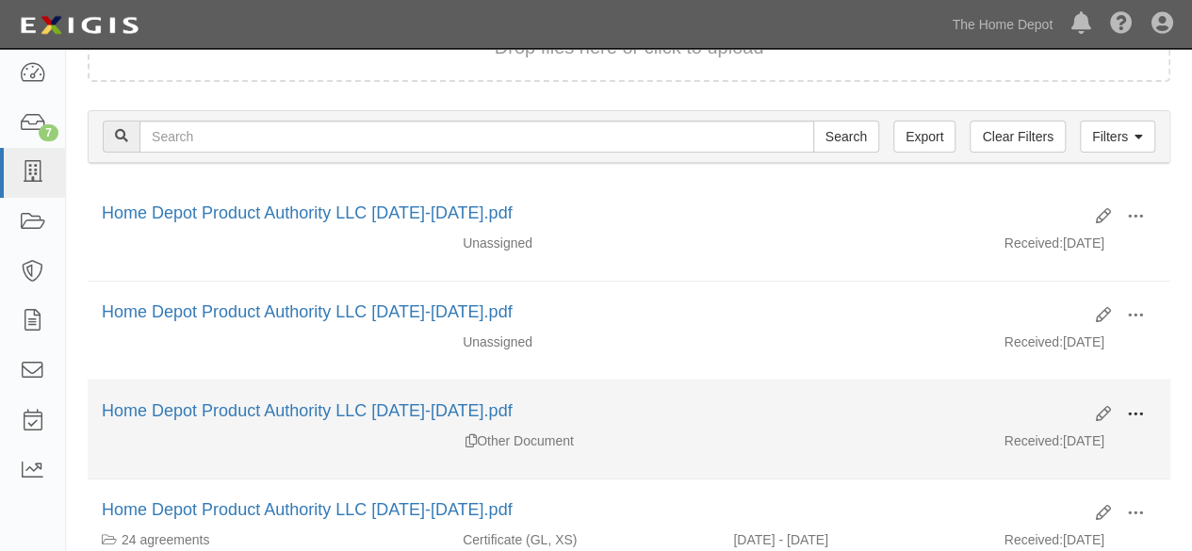
click at [1129, 408] on span at bounding box center [1135, 414] width 17 height 17
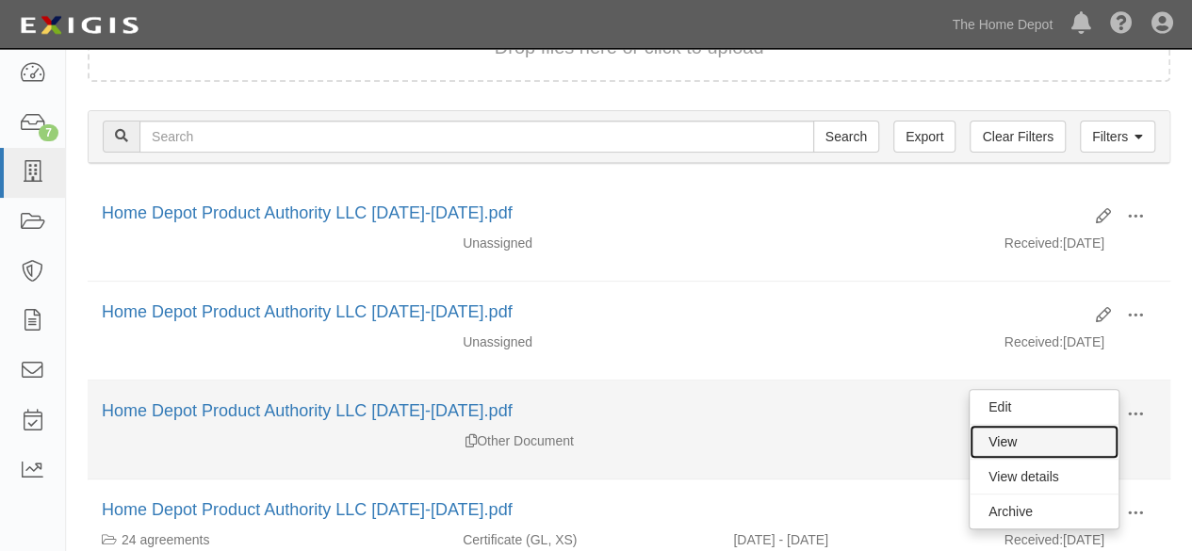
click at [1014, 442] on link "View" at bounding box center [1044, 442] width 149 height 34
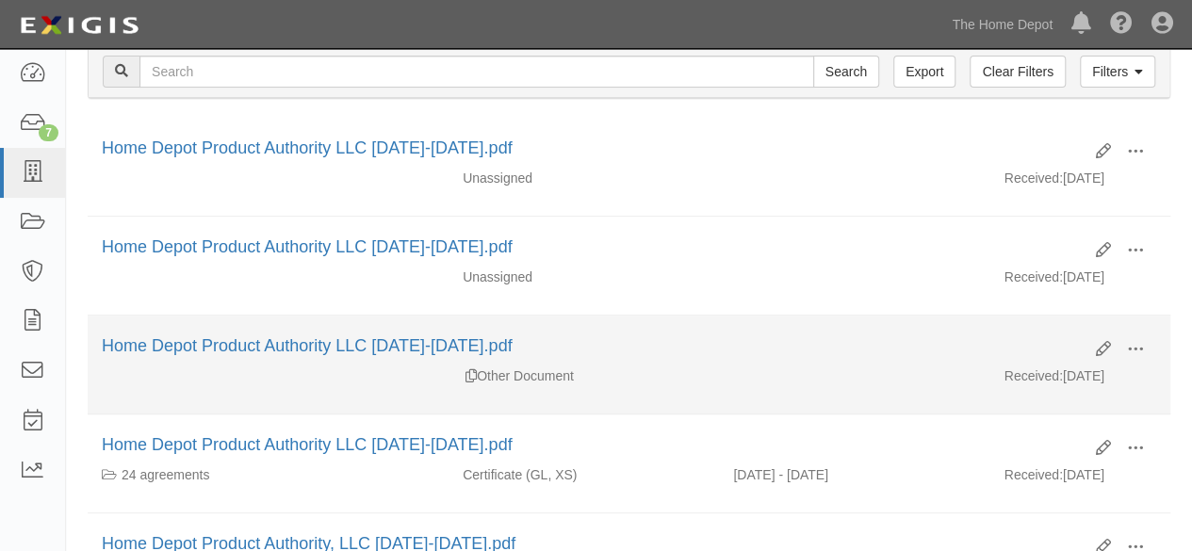
scroll to position [283, 0]
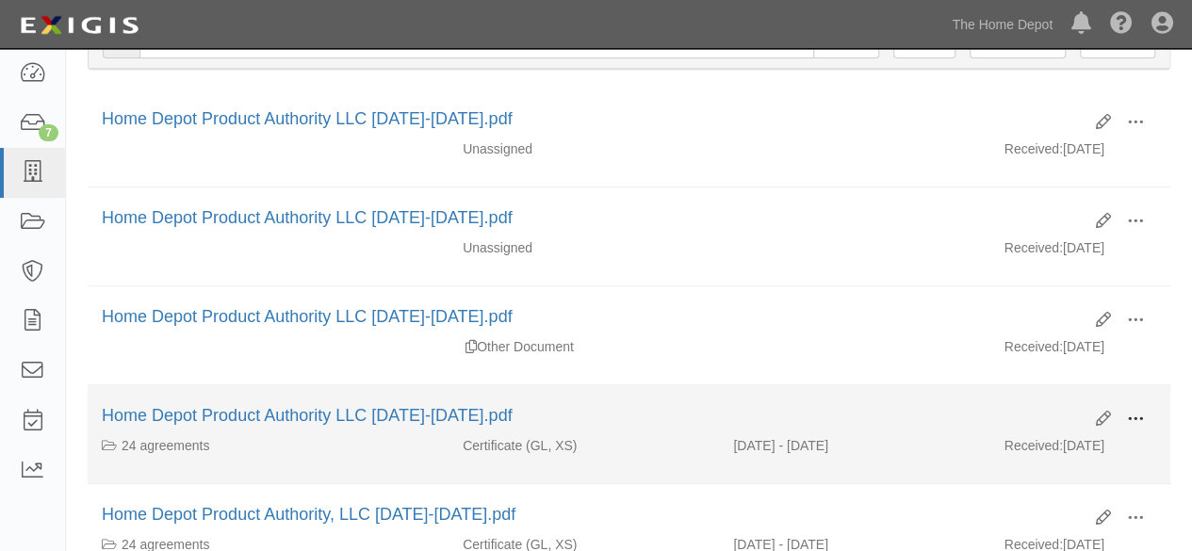
click at [1135, 412] on span at bounding box center [1135, 419] width 17 height 17
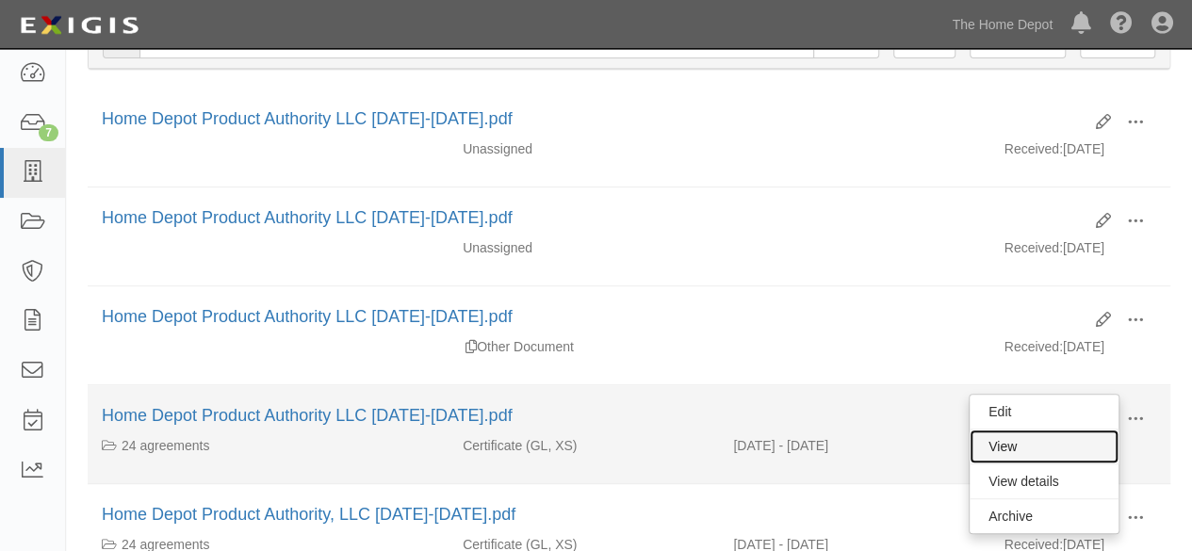
click at [1088, 439] on link "View" at bounding box center [1044, 447] width 149 height 34
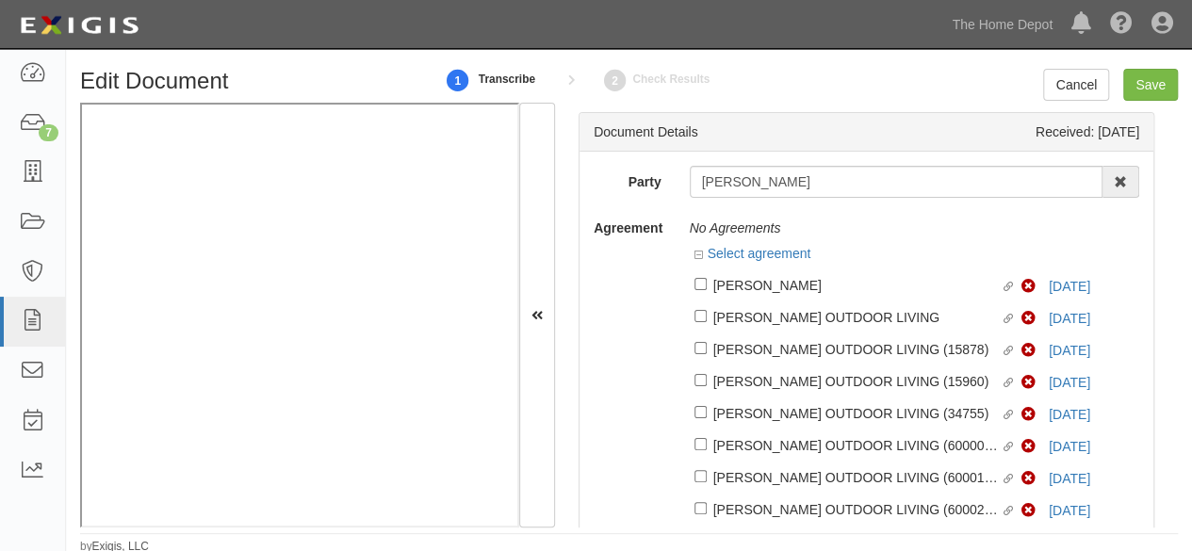
scroll to position [5, 0]
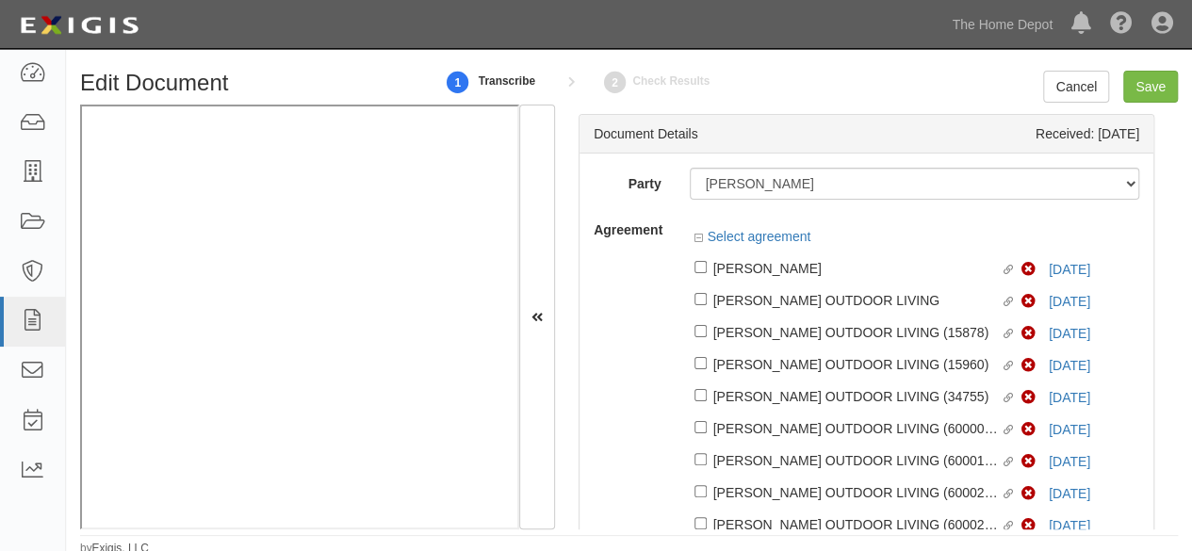
scroll to position [5, 0]
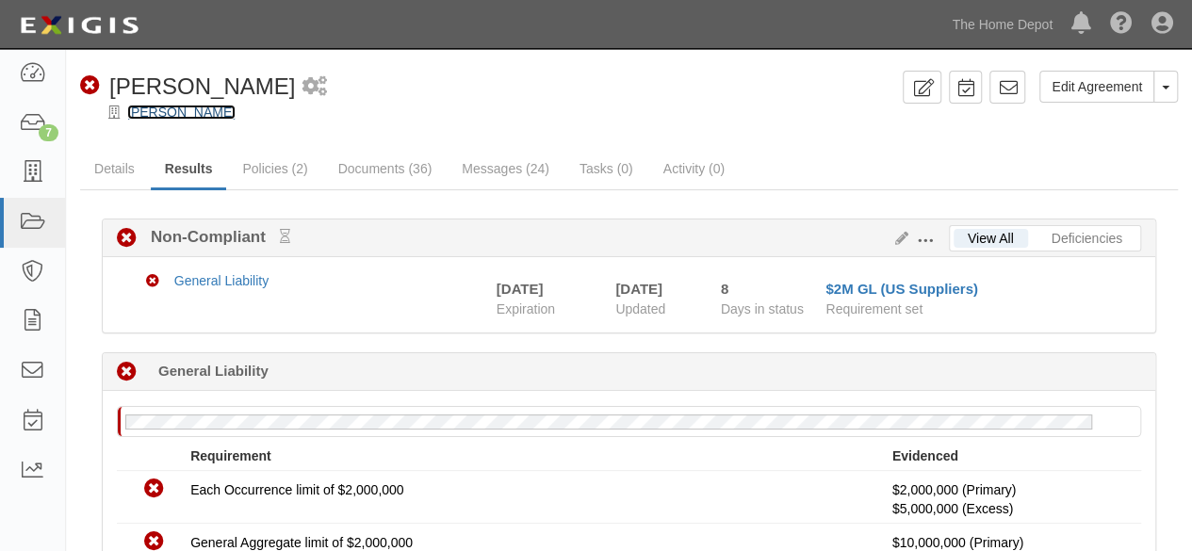
click at [192, 117] on link "[PERSON_NAME]" at bounding box center [181, 112] width 108 height 15
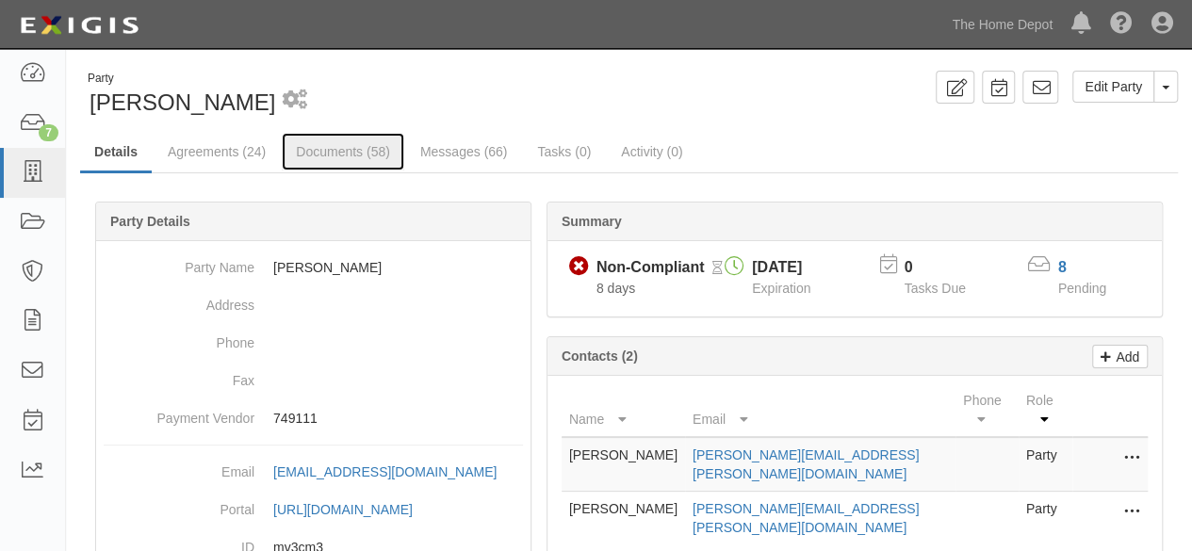
click at [322, 156] on link "Documents (58)" at bounding box center [343, 152] width 123 height 38
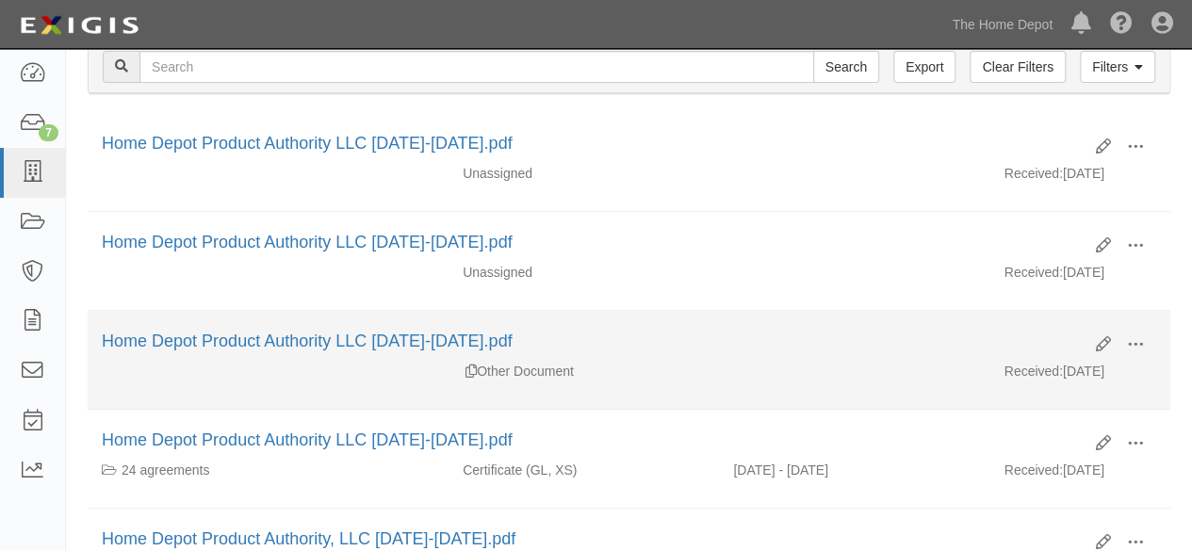
scroll to position [283, 0]
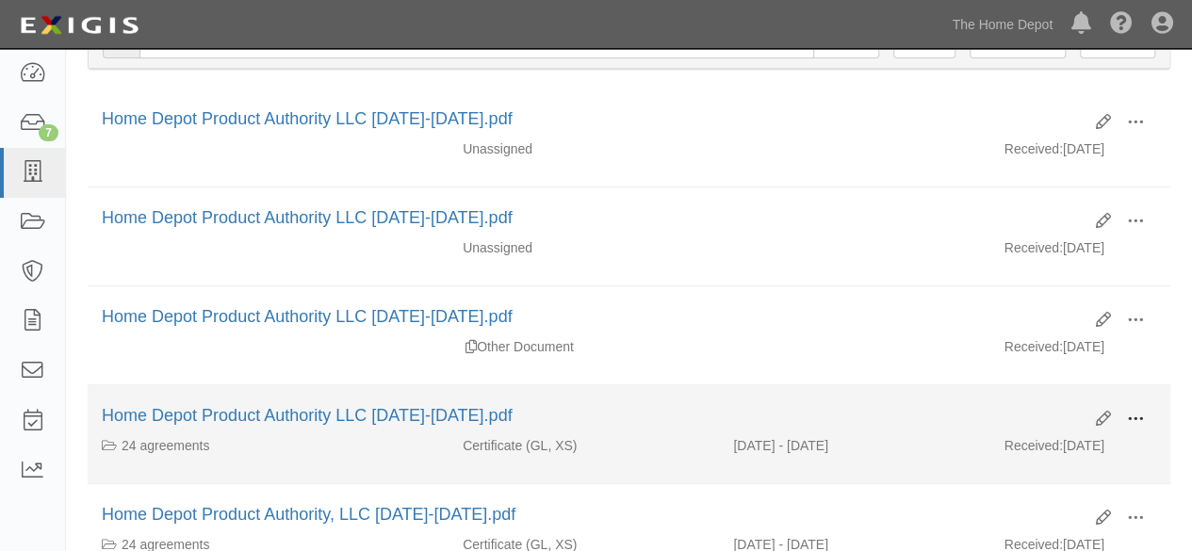
click at [1144, 410] on button at bounding box center [1135, 420] width 41 height 32
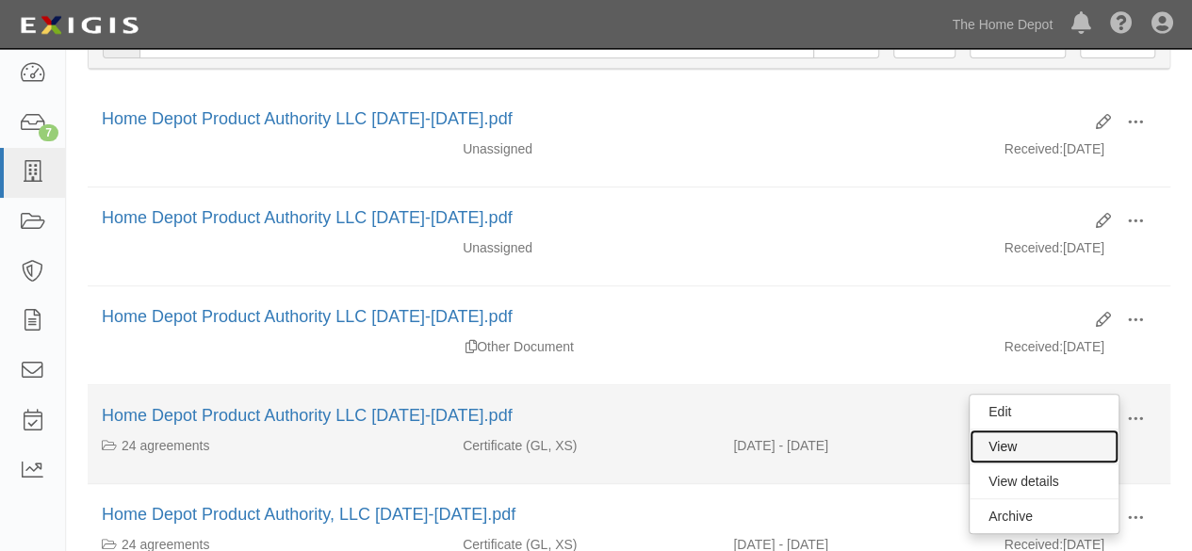
click at [1050, 433] on link "View" at bounding box center [1044, 447] width 149 height 34
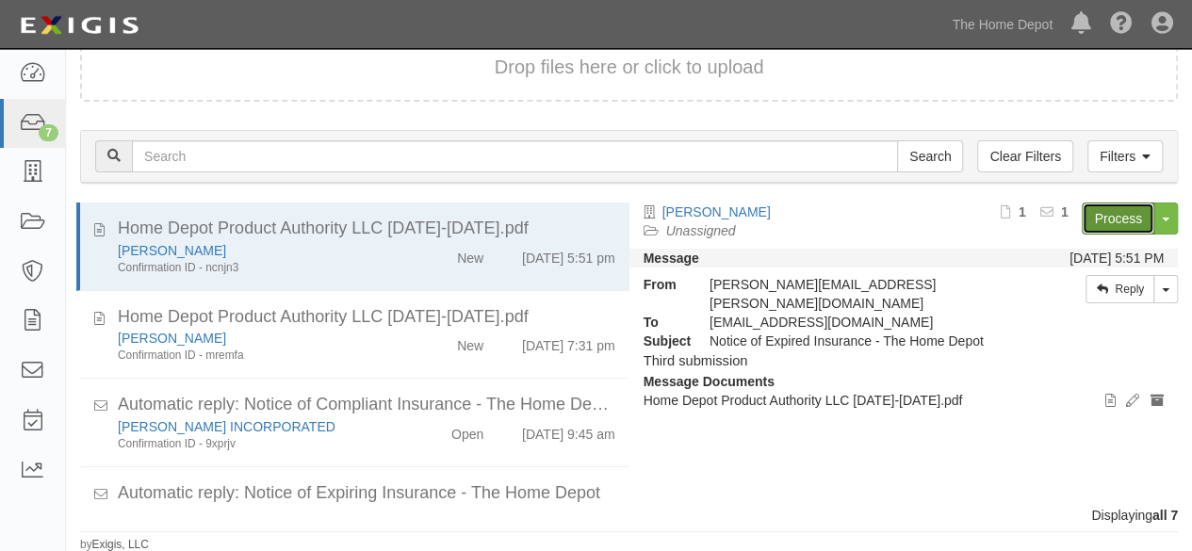
click at [1120, 220] on link "Process" at bounding box center [1118, 219] width 73 height 32
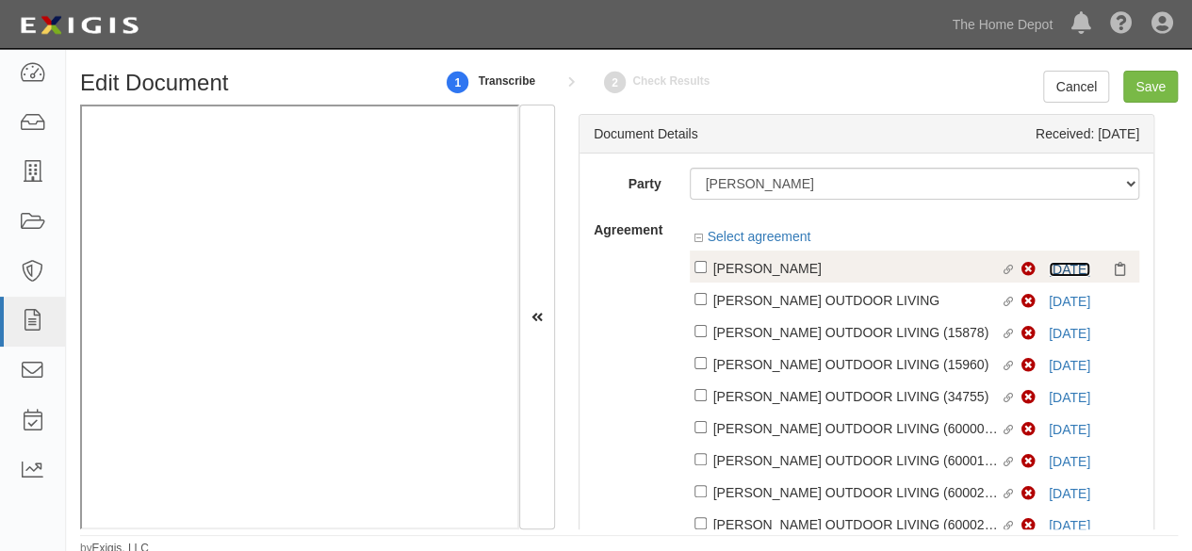
click at [1056, 272] on link "9/1/26" at bounding box center [1069, 269] width 41 height 15
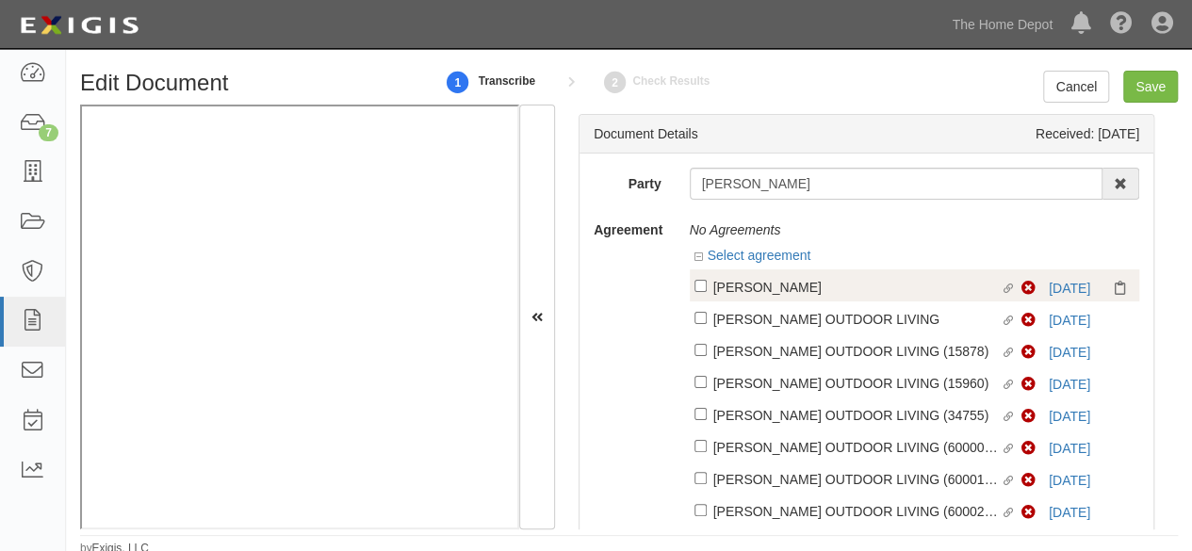
click at [736, 288] on div "[PERSON_NAME]" at bounding box center [858, 286] width 288 height 21
click at [707, 288] on input "Linked agreement BARRETTE Linked agreement" at bounding box center [701, 286] width 12 height 12
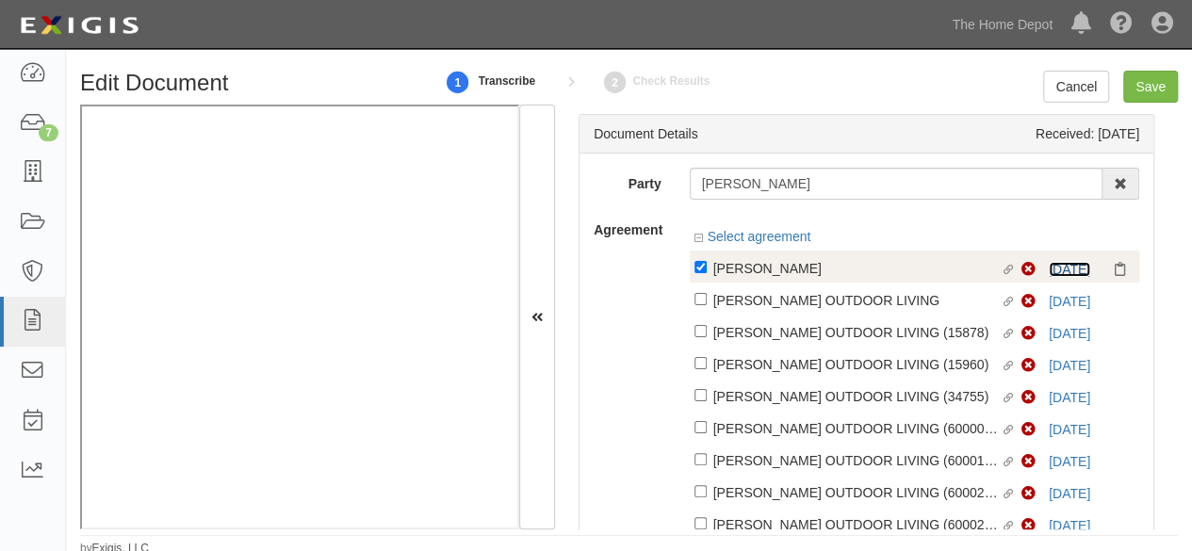
click at [1058, 266] on link "9/1/26" at bounding box center [1069, 269] width 41 height 15
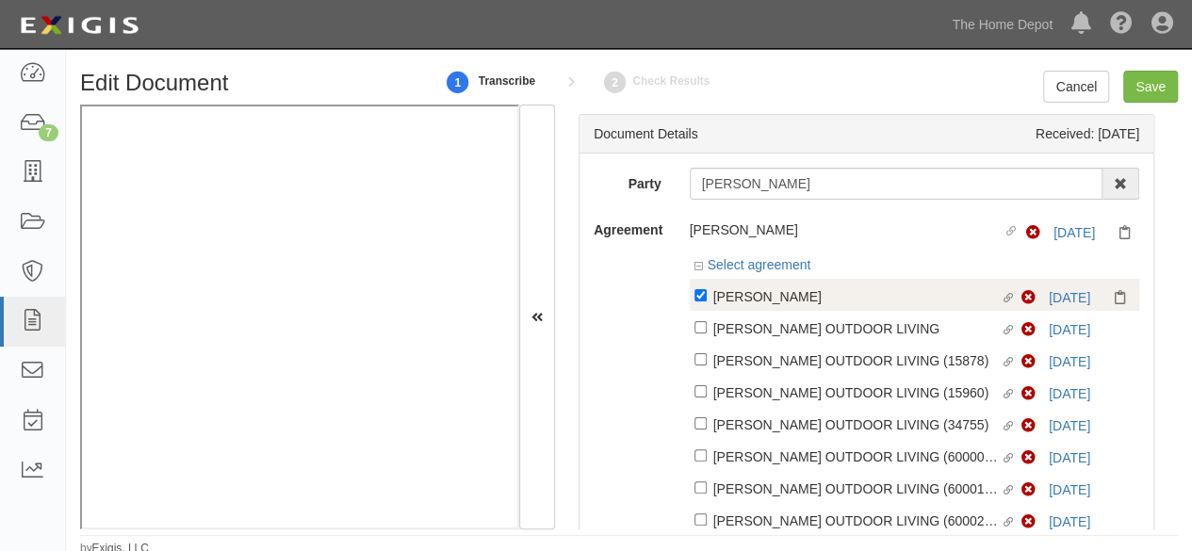
click at [698, 302] on label "Linked agreement BARRETTE Linked agreement" at bounding box center [859, 298] width 328 height 25
click at [698, 302] on input "Linked agreement BARRETTE Linked agreement" at bounding box center [701, 295] width 12 height 12
checkbox input "false"
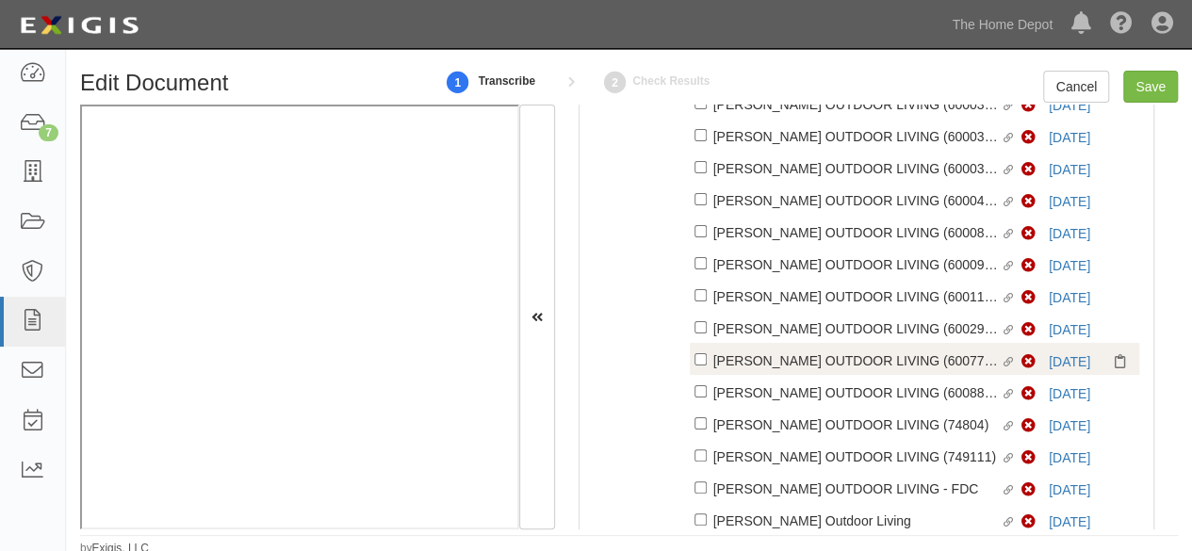
scroll to position [747, 0]
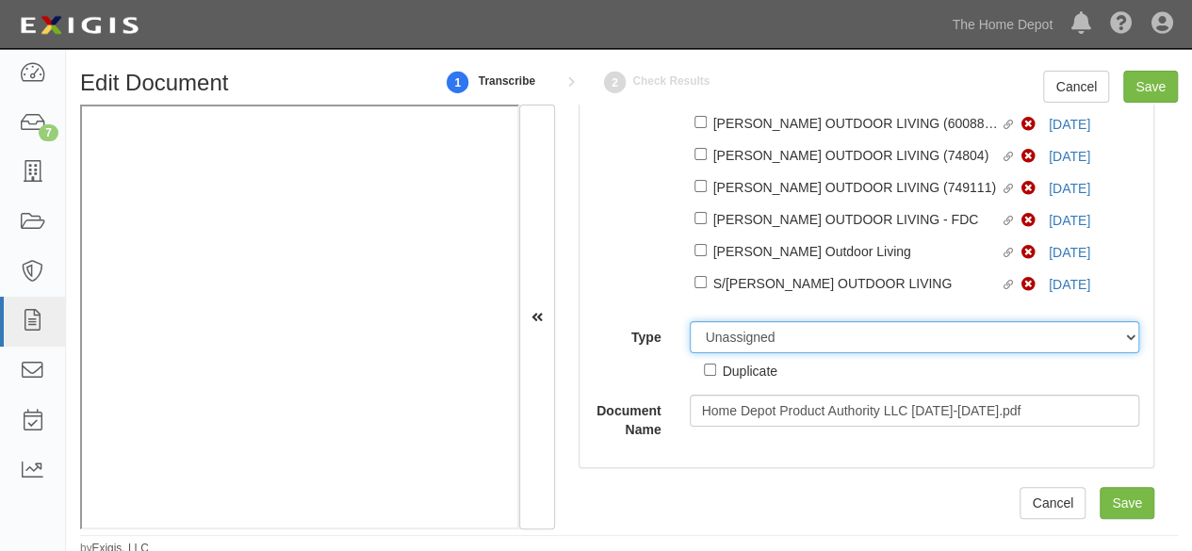
click at [747, 341] on select "Unassigned Binder Cancellation Notice Certificate Contract Endorsement Insuranc…" at bounding box center [915, 337] width 451 height 32
select select "OtherDetail"
click at [690, 322] on select "Unassigned Binder Cancellation Notice Certificate Contract Endorsement Insuranc…" at bounding box center [915, 337] width 451 height 32
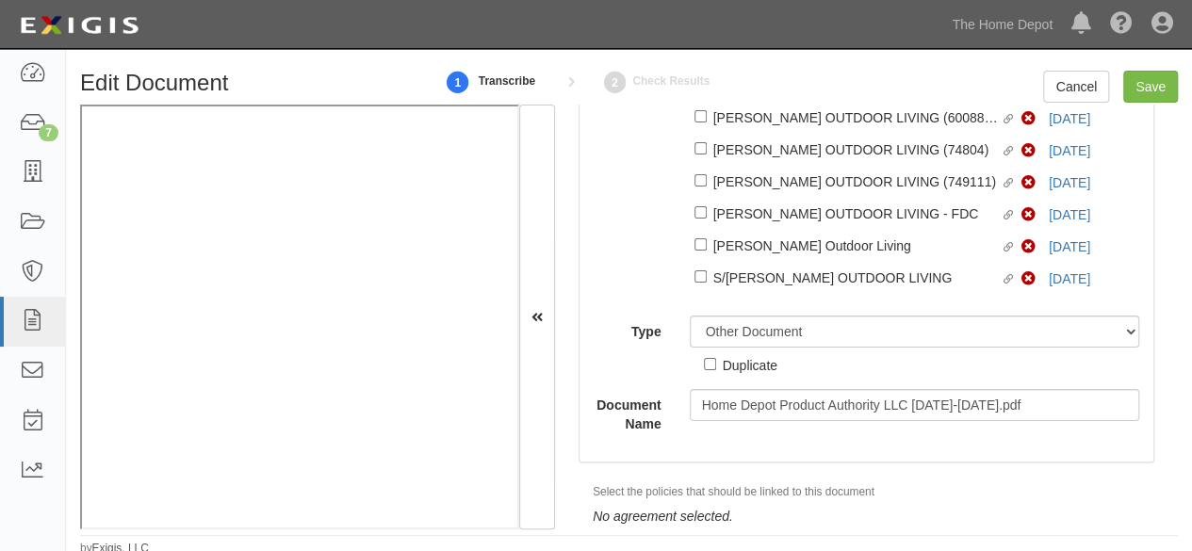
click at [748, 373] on div "Duplicate" at bounding box center [750, 364] width 55 height 21
click at [716, 370] on input "Duplicate" at bounding box center [710, 364] width 12 height 12
checkbox input "true"
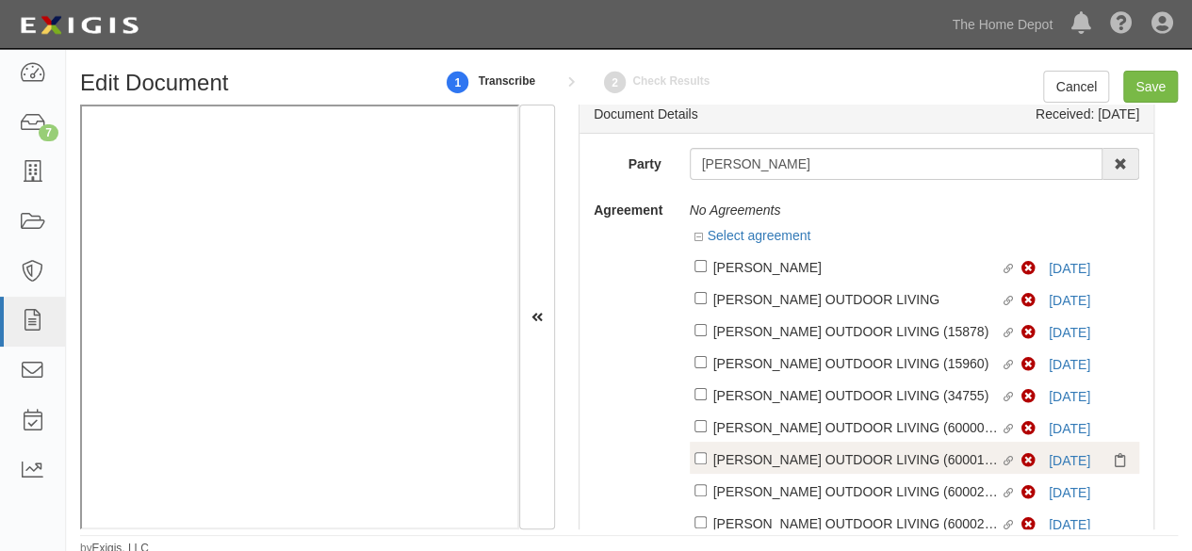
scroll to position [0, 0]
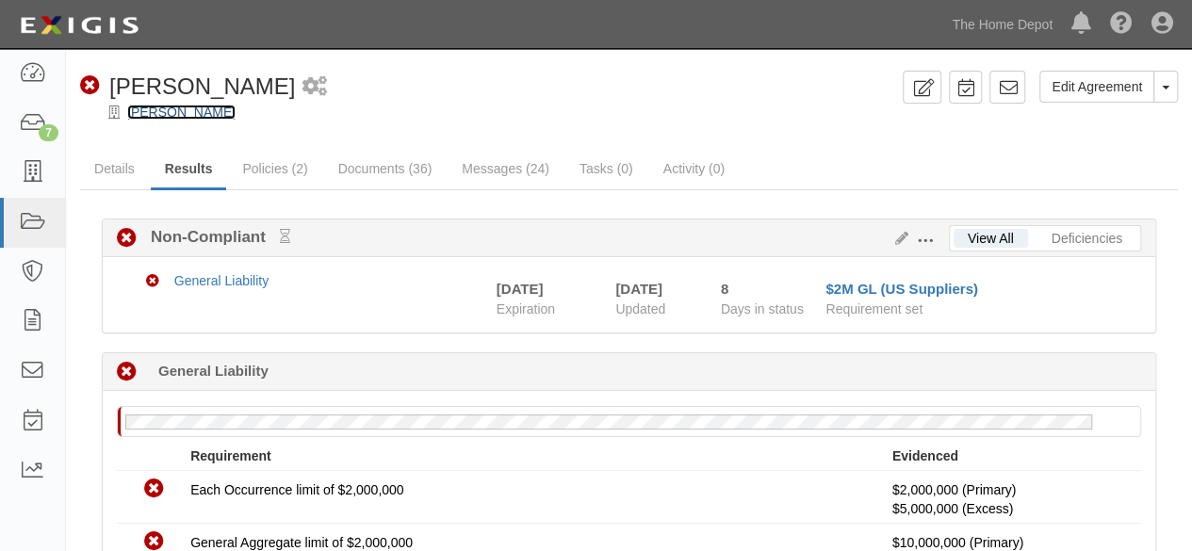
click at [145, 118] on link "[PERSON_NAME]" at bounding box center [181, 112] width 108 height 15
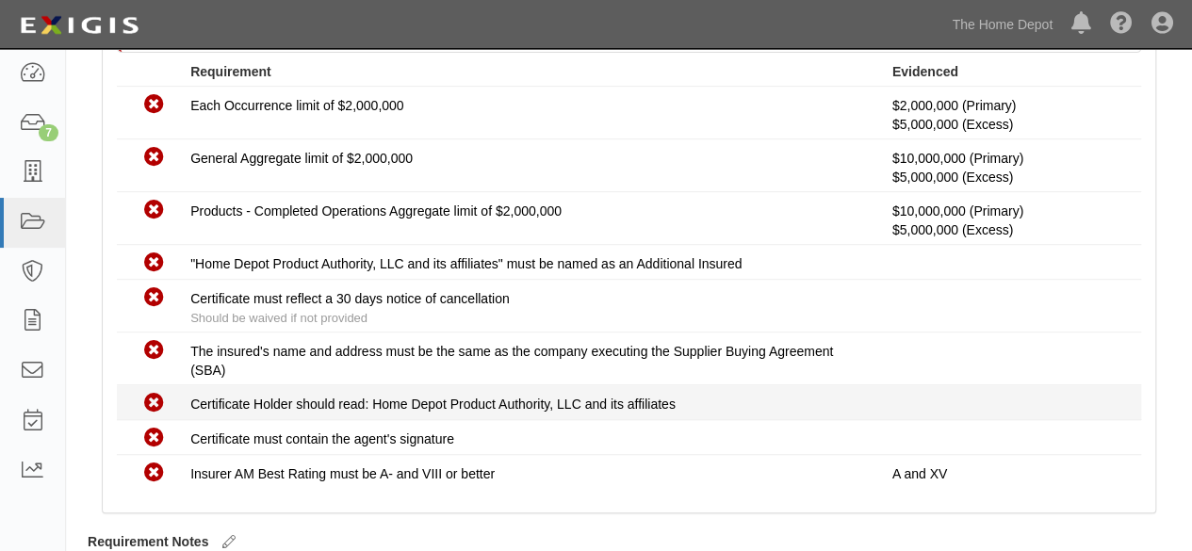
scroll to position [173, 0]
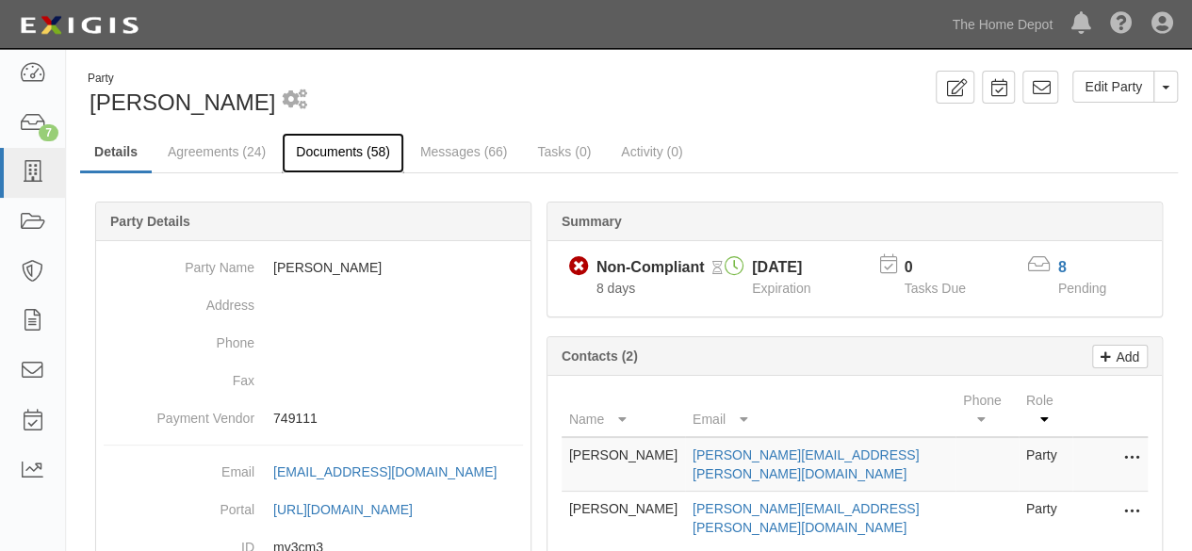
click at [308, 150] on link "Documents (58)" at bounding box center [343, 153] width 123 height 41
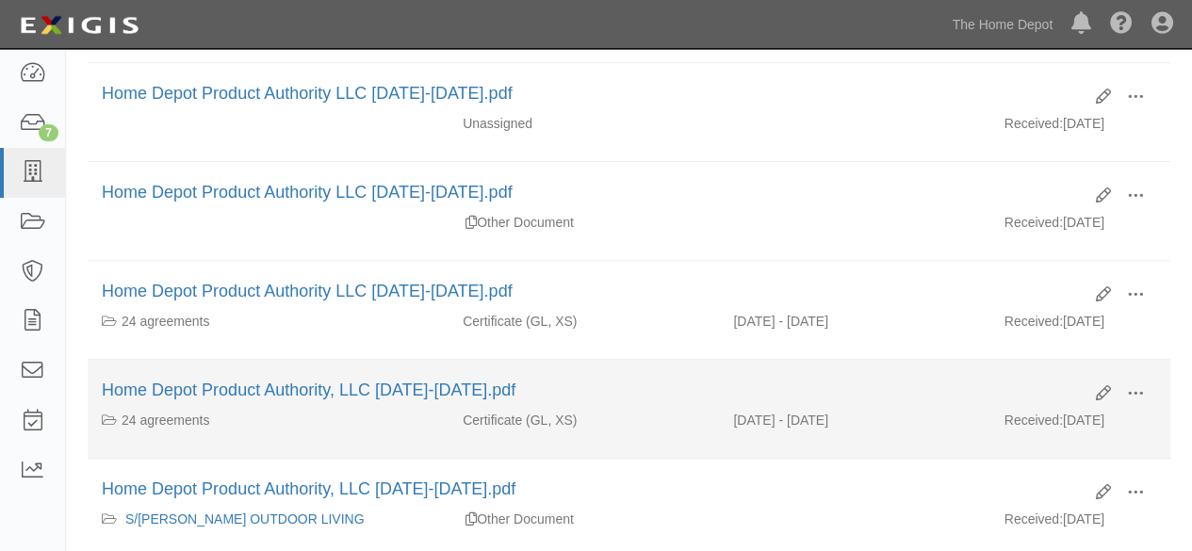
scroll to position [471, 0]
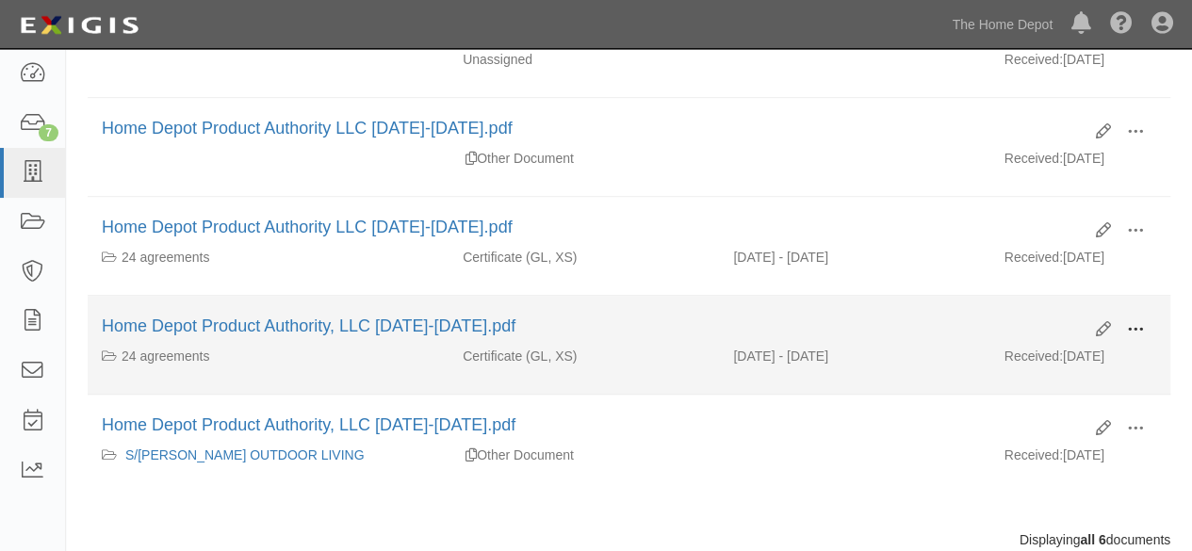
click at [1126, 323] on button at bounding box center [1135, 331] width 41 height 32
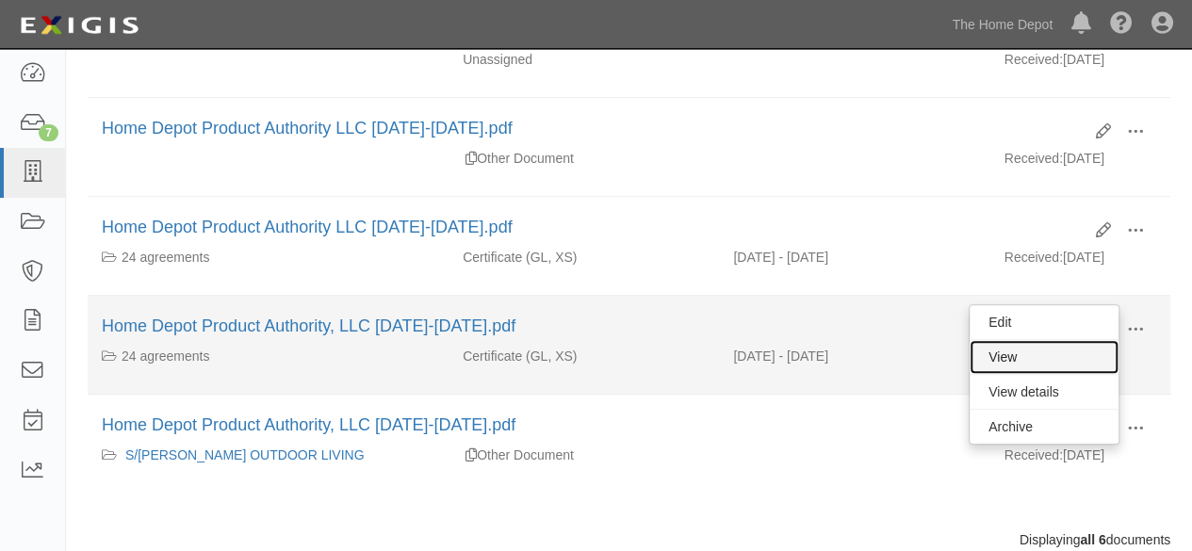
click at [1016, 344] on link "View" at bounding box center [1044, 357] width 149 height 34
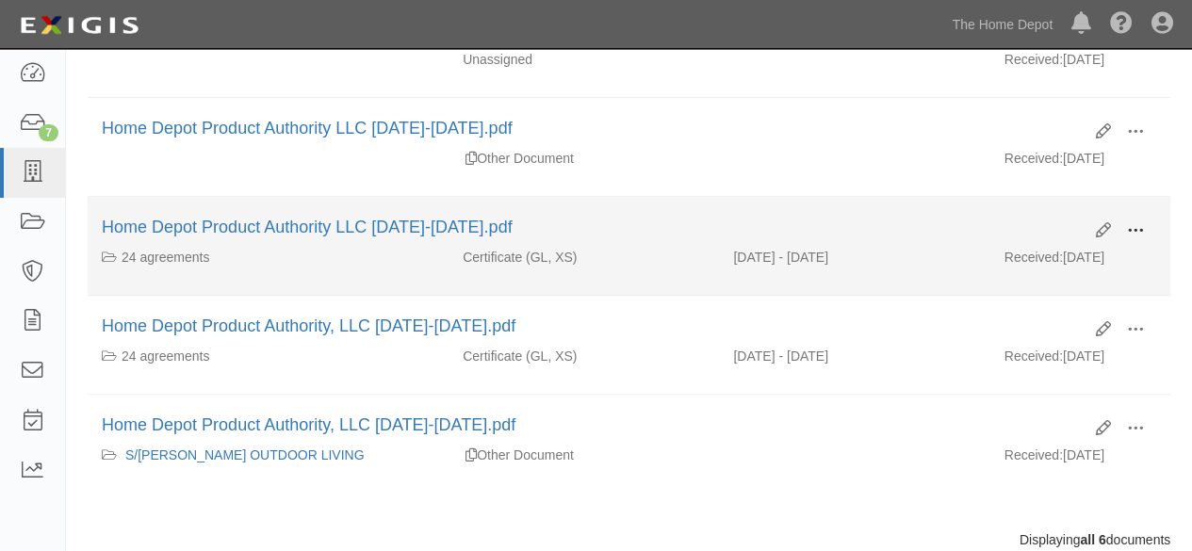
click at [1143, 222] on span at bounding box center [1135, 230] width 17 height 17
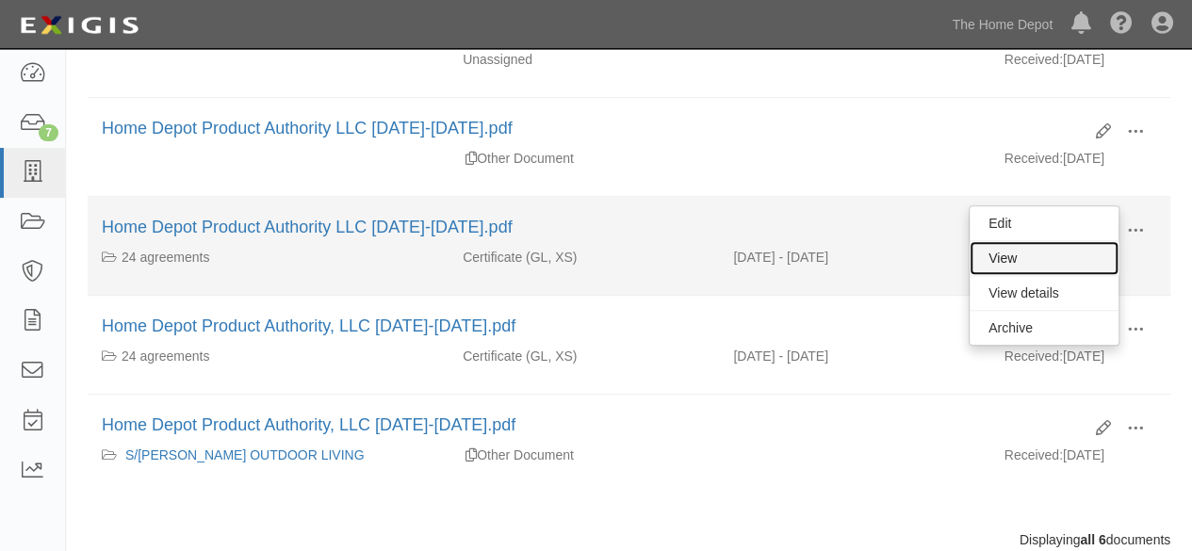
click at [1003, 251] on link "View" at bounding box center [1044, 258] width 149 height 34
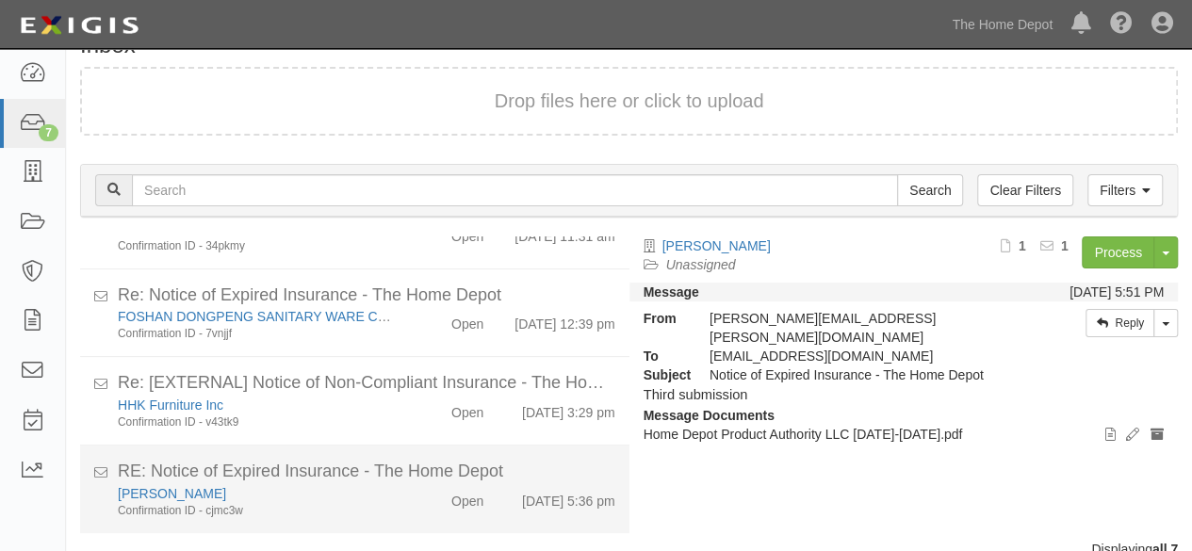
scroll to position [72, 0]
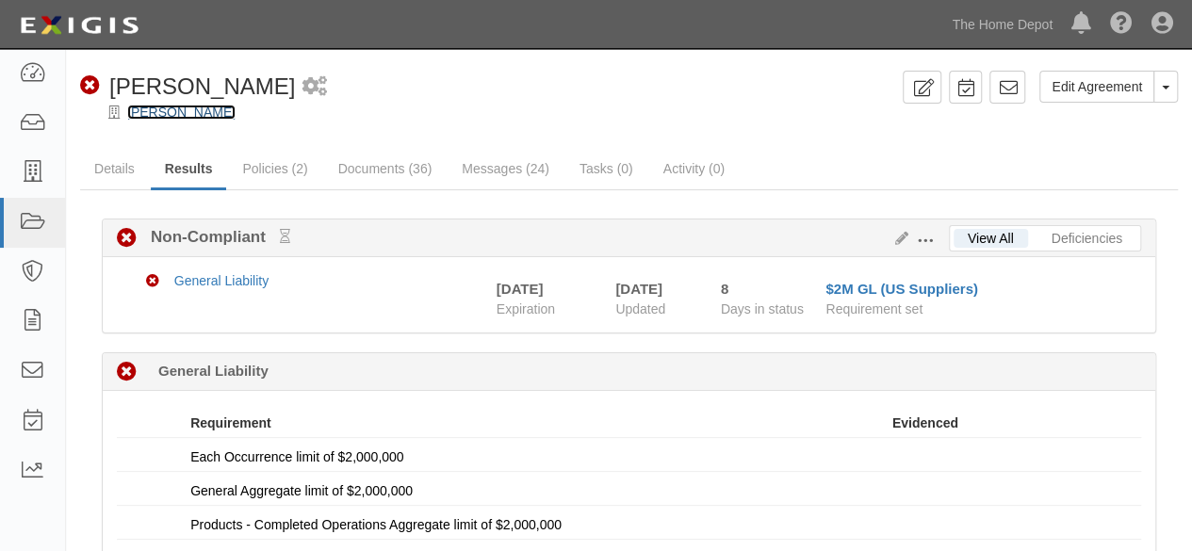
click at [183, 118] on link "[PERSON_NAME]" at bounding box center [181, 112] width 108 height 15
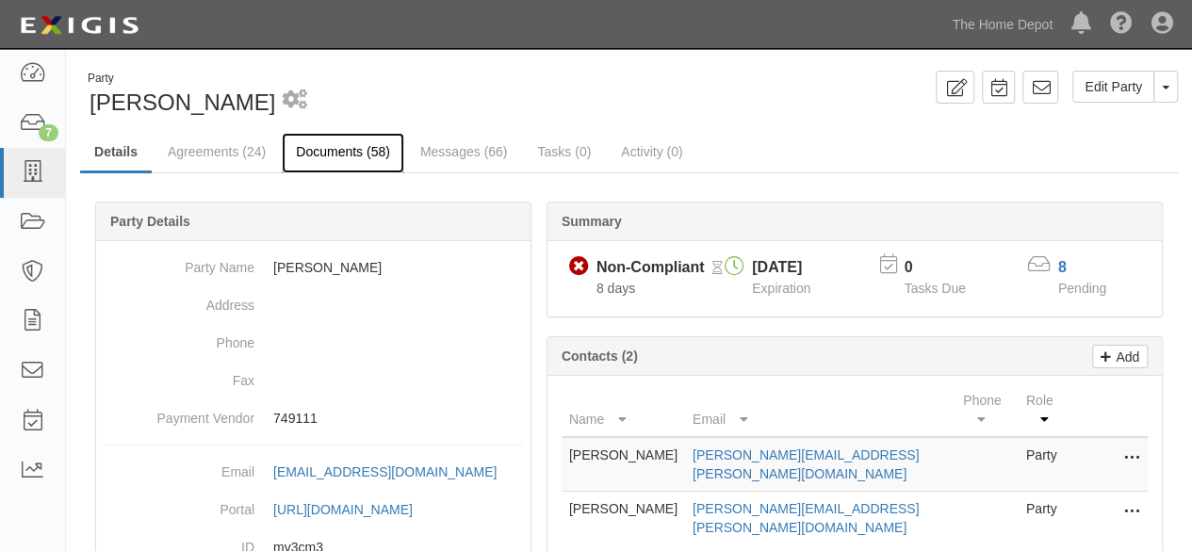
drag, startPoint x: 0, startPoint y: 0, endPoint x: 341, endPoint y: 156, distance: 375.4
click at [341, 156] on link "Documents (58)" at bounding box center [343, 153] width 123 height 41
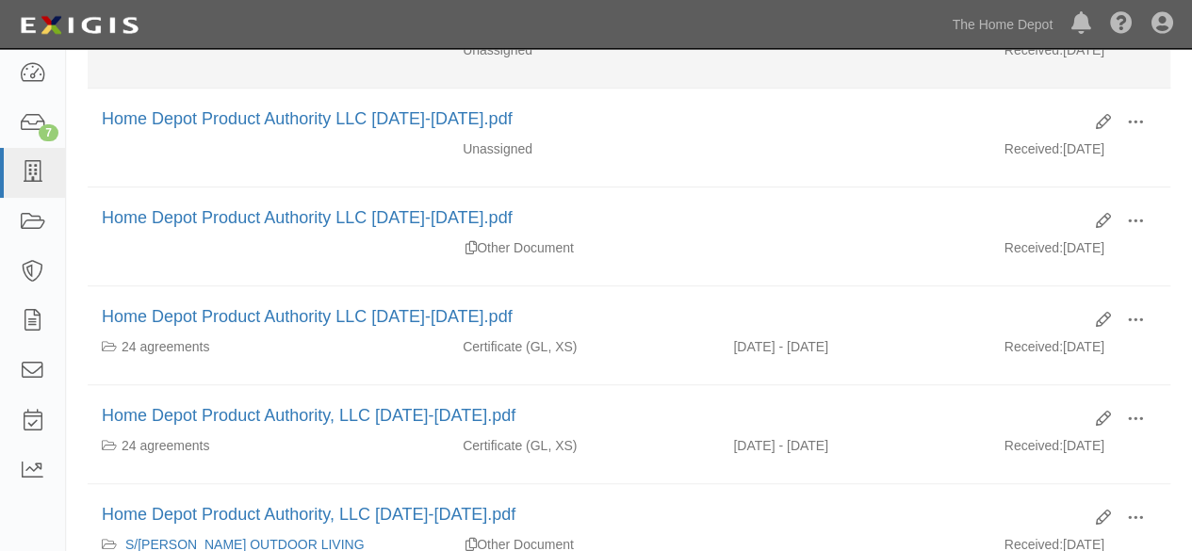
scroll to position [283, 0]
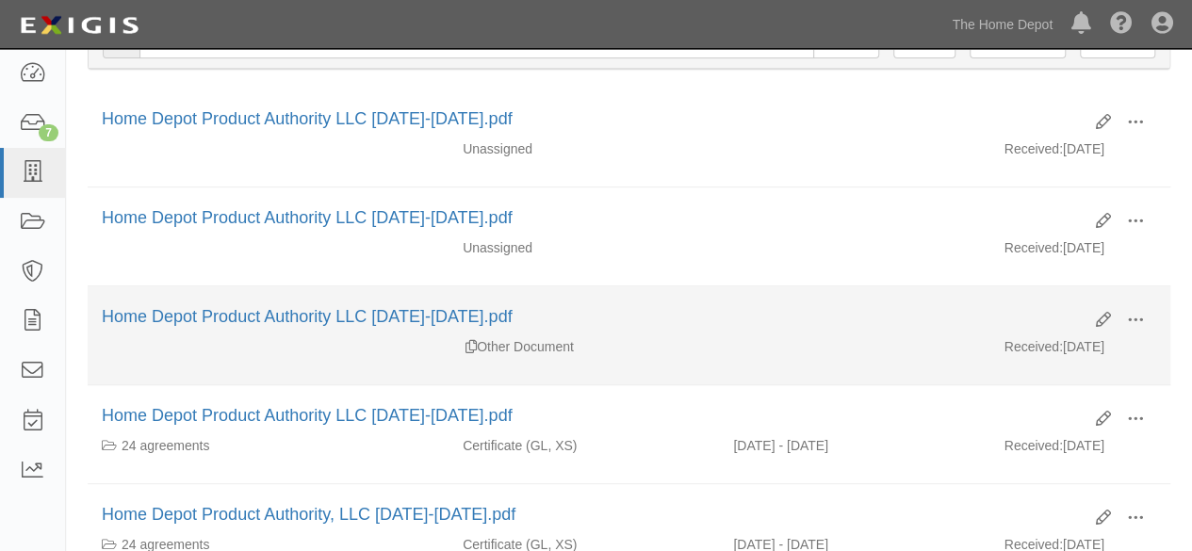
drag, startPoint x: 1141, startPoint y: 318, endPoint x: 745, endPoint y: 315, distance: 395.9
click at [738, 315] on div "Home Depot Product Authority LLC [DATE]-[DATE].pdf" at bounding box center [592, 317] width 980 height 25
click at [1135, 316] on span at bounding box center [1135, 320] width 17 height 17
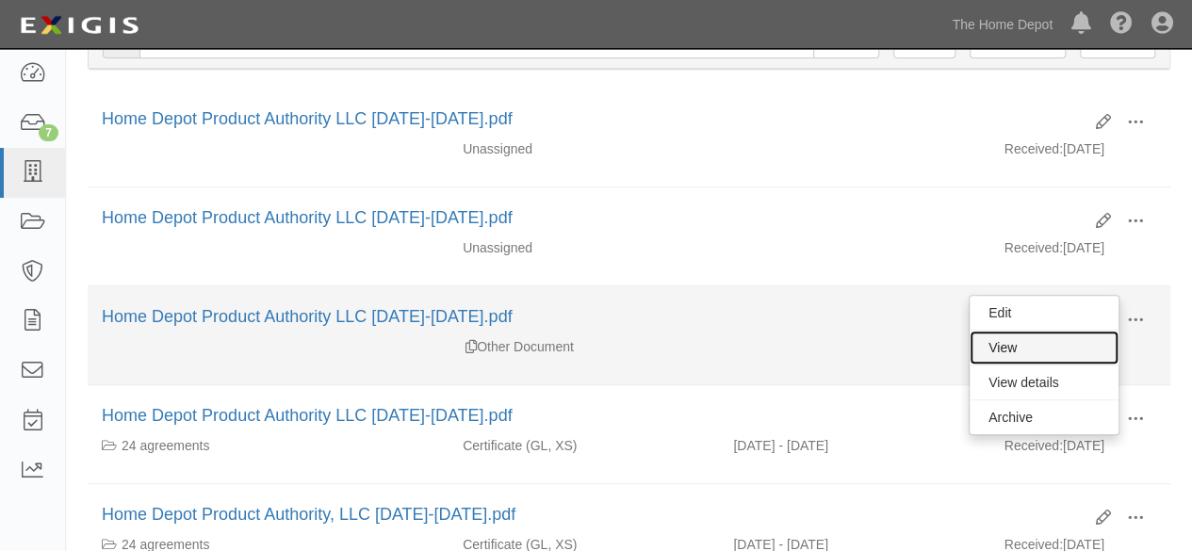
click at [1052, 340] on link "View" at bounding box center [1044, 348] width 149 height 34
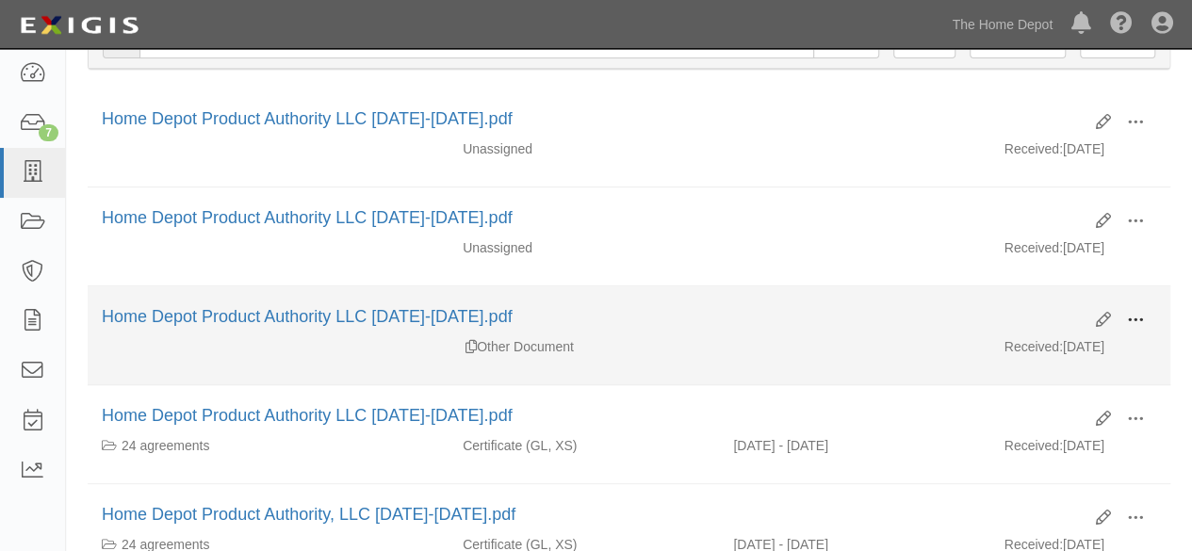
click at [1143, 318] on span at bounding box center [1135, 320] width 17 height 17
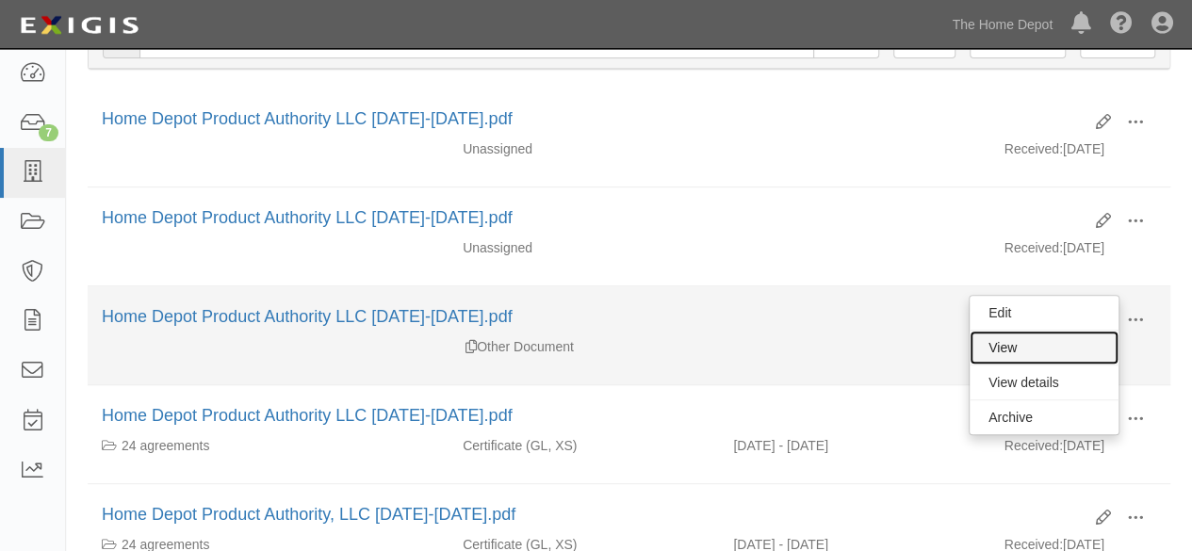
click at [1042, 342] on link "View" at bounding box center [1044, 348] width 149 height 34
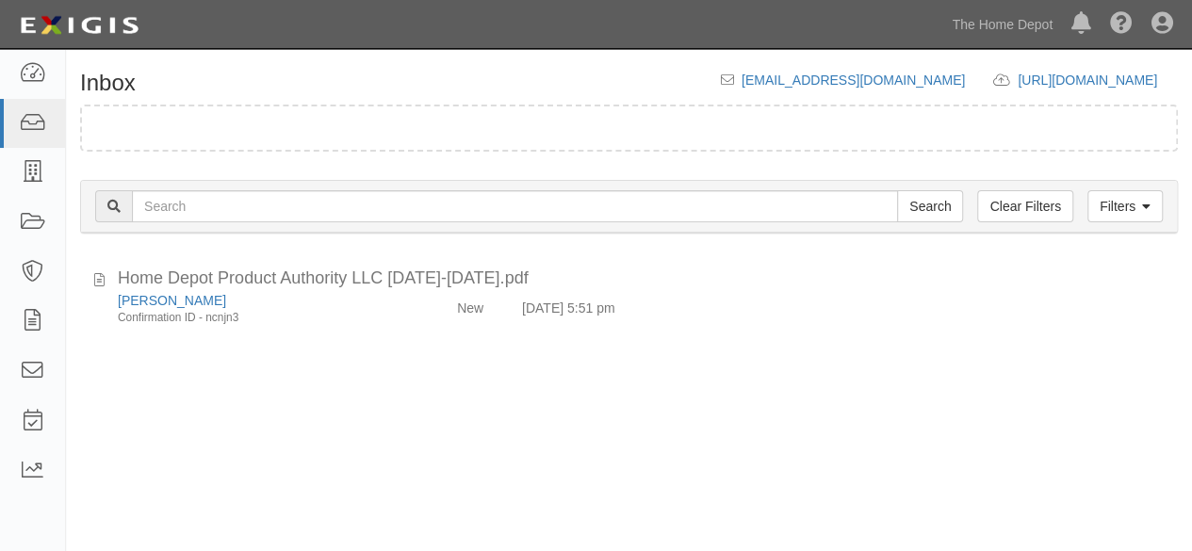
scroll to position [4, 0]
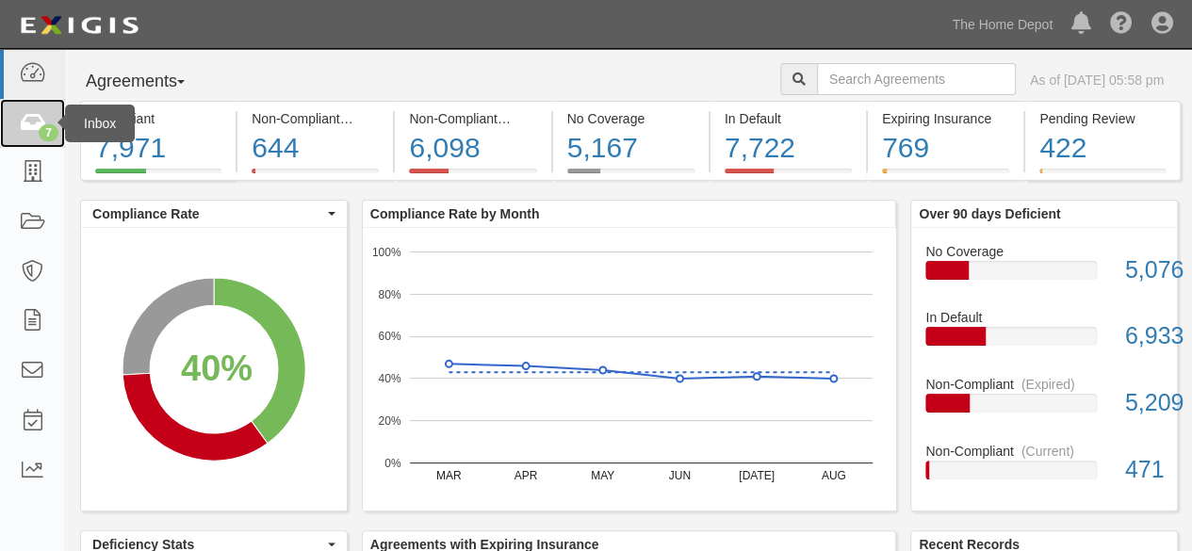
click at [43, 129] on div "7" at bounding box center [49, 132] width 20 height 17
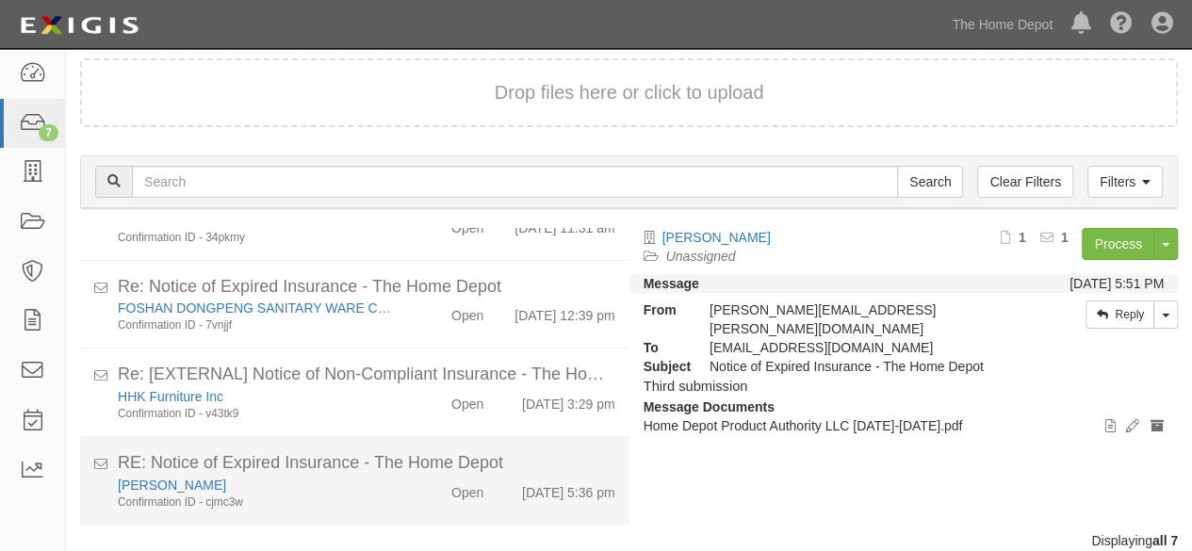
scroll to position [72, 0]
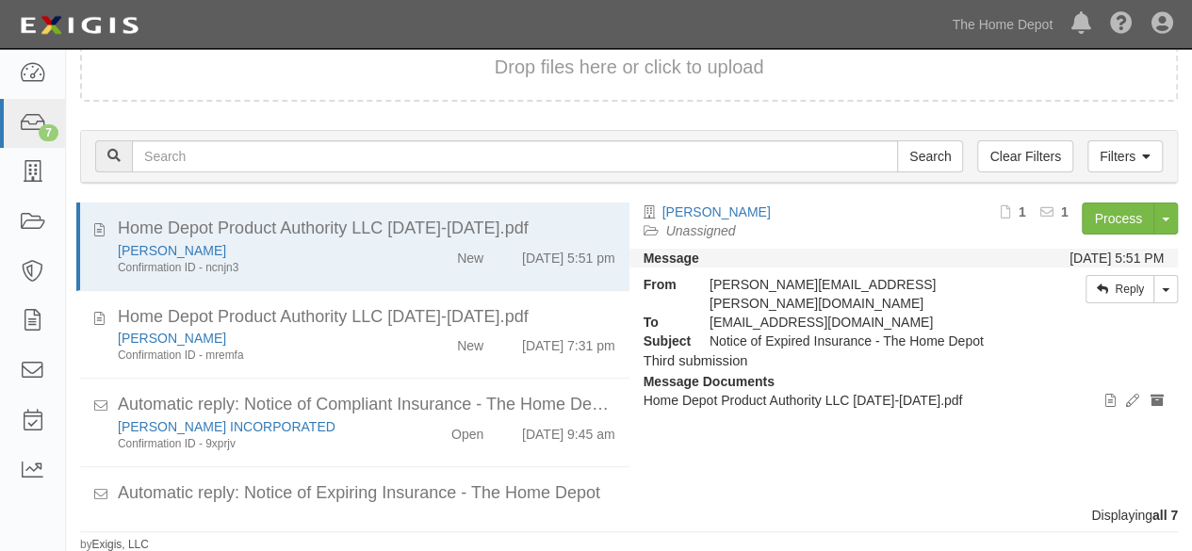
scroll to position [321, 0]
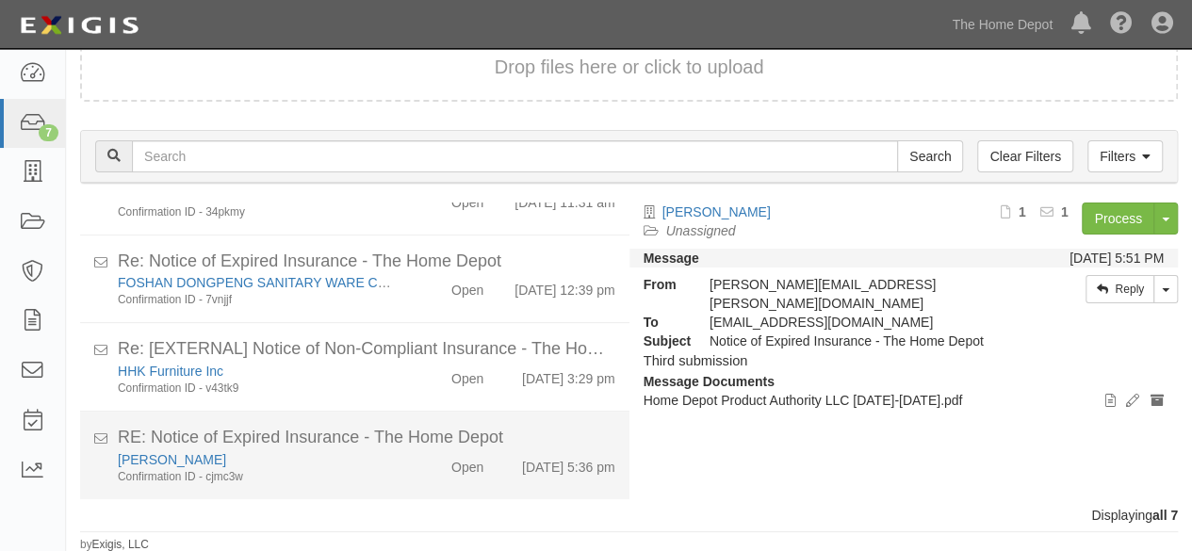
click at [410, 464] on div "Open" at bounding box center [454, 464] width 88 height 26
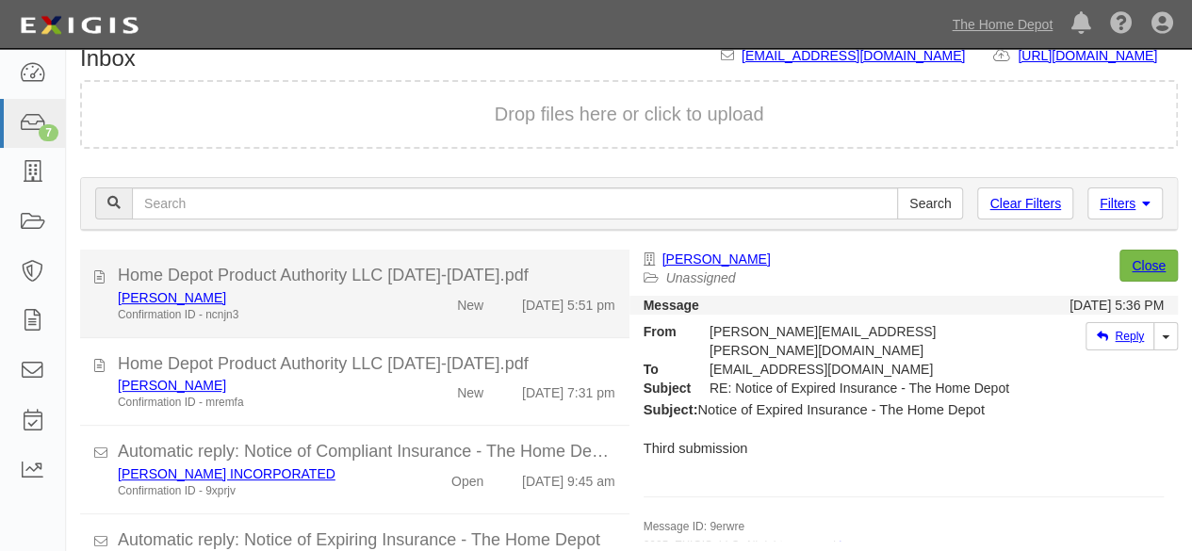
scroll to position [0, 0]
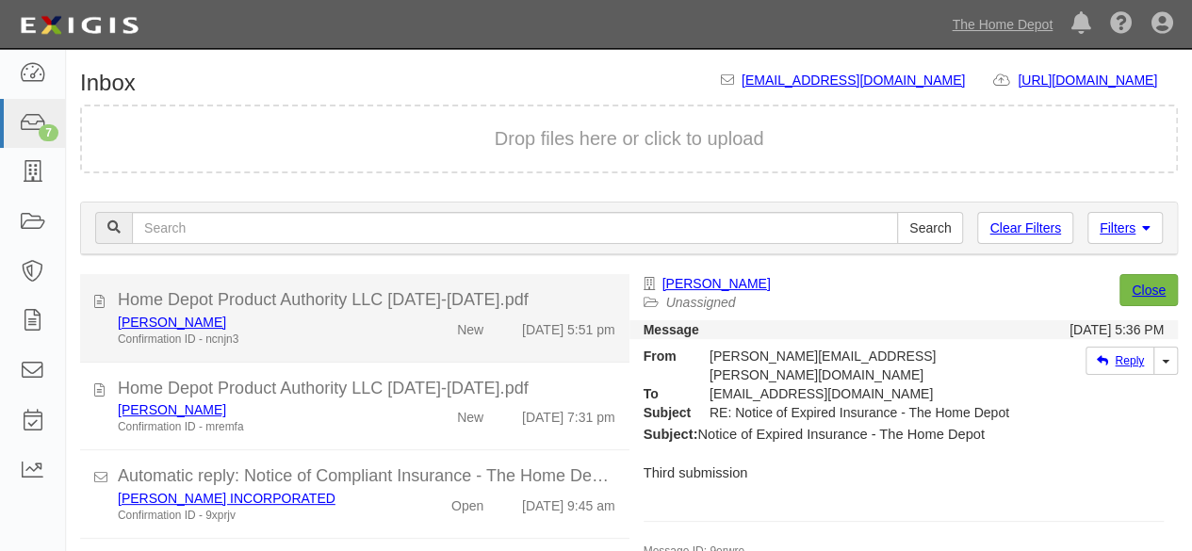
click at [388, 340] on div "BARRETTE Confirmation ID - ncnjn3" at bounding box center [257, 330] width 306 height 35
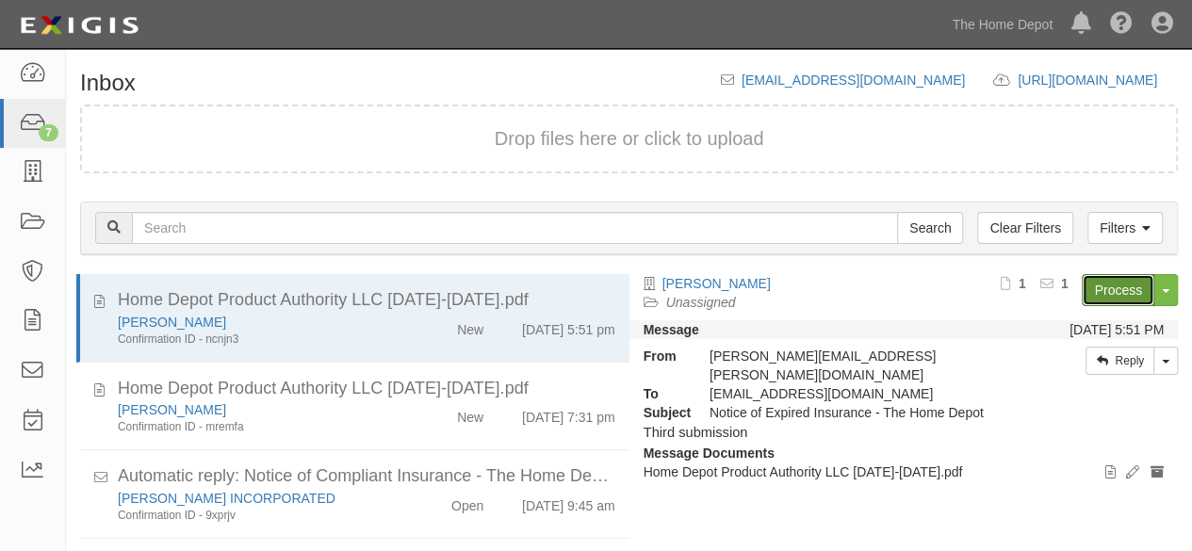
click at [1110, 291] on link "Process" at bounding box center [1118, 290] width 73 height 32
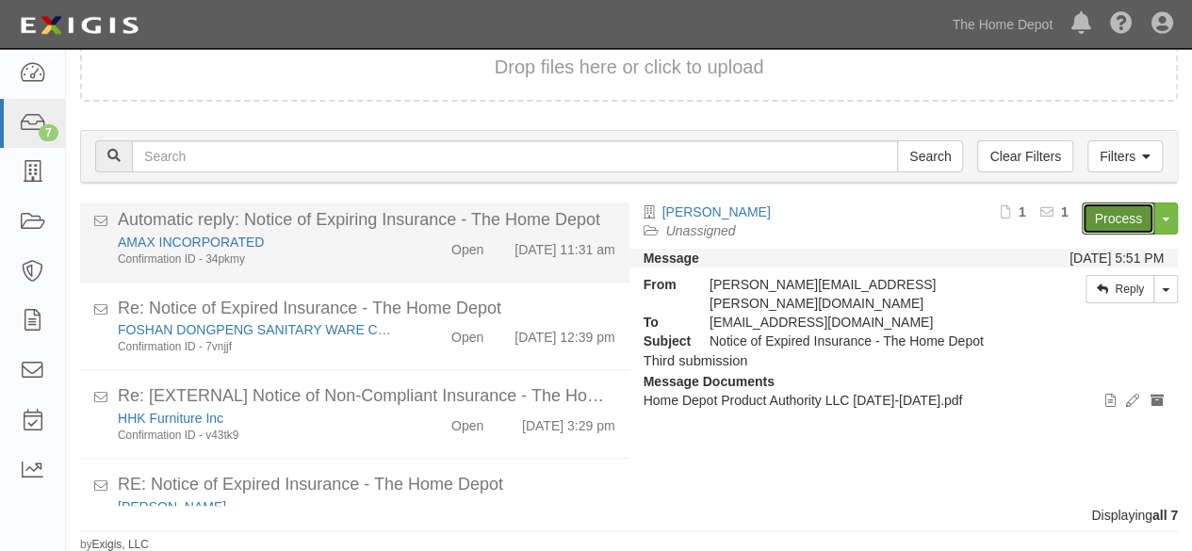
scroll to position [321, 0]
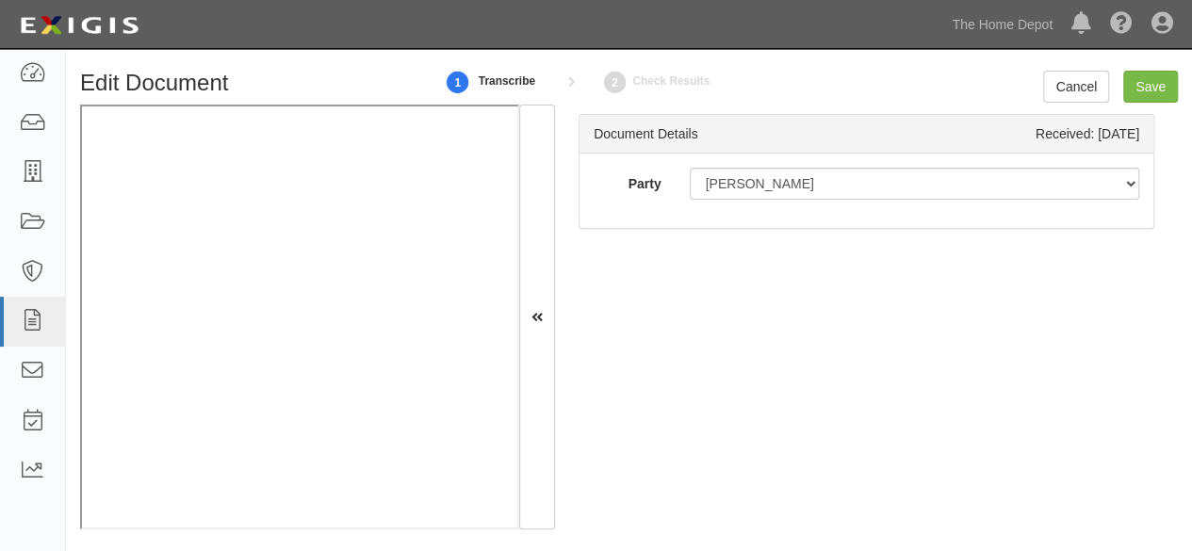
scroll to position [1, 0]
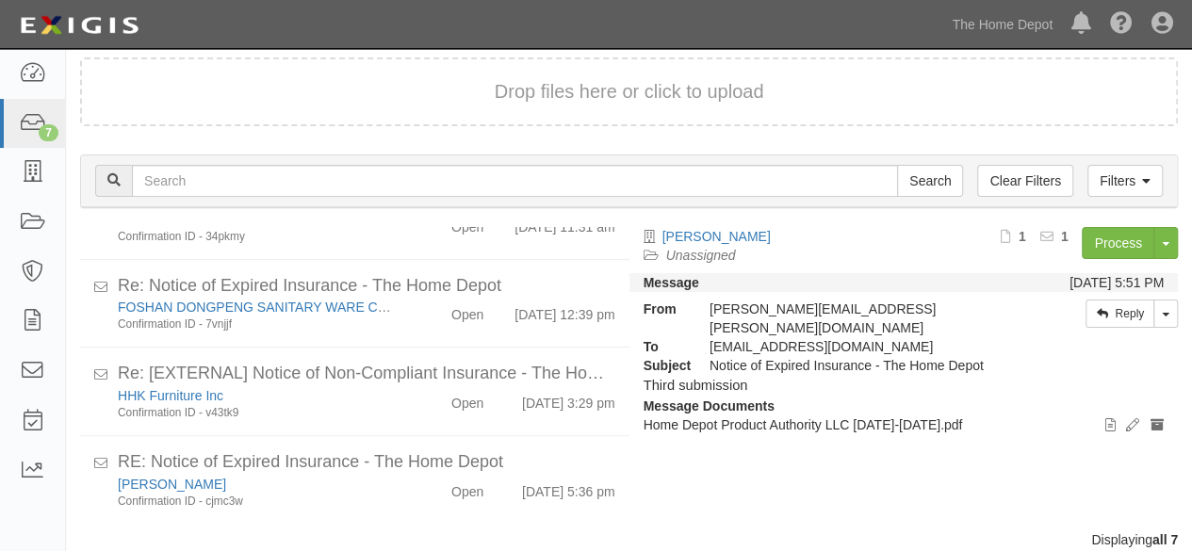
scroll to position [72, 0]
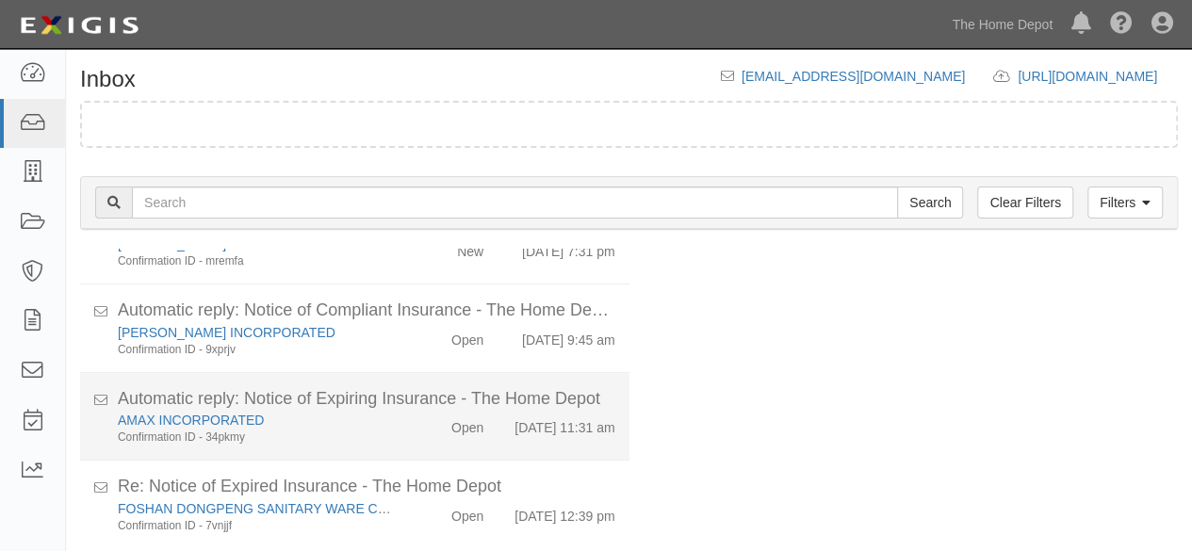
scroll to position [145, 0]
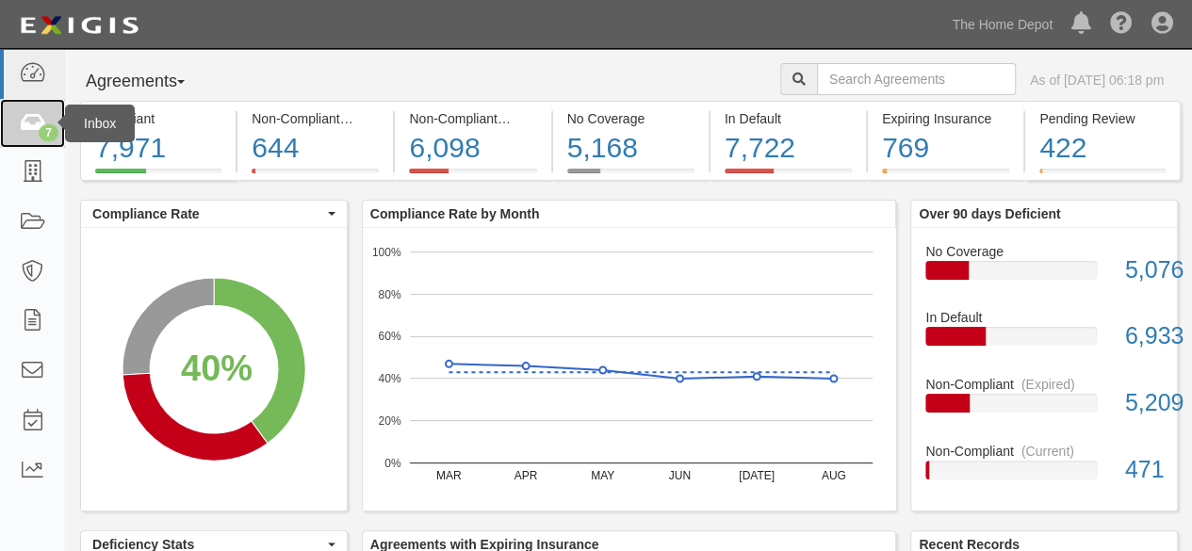
click at [34, 125] on icon at bounding box center [32, 124] width 26 height 22
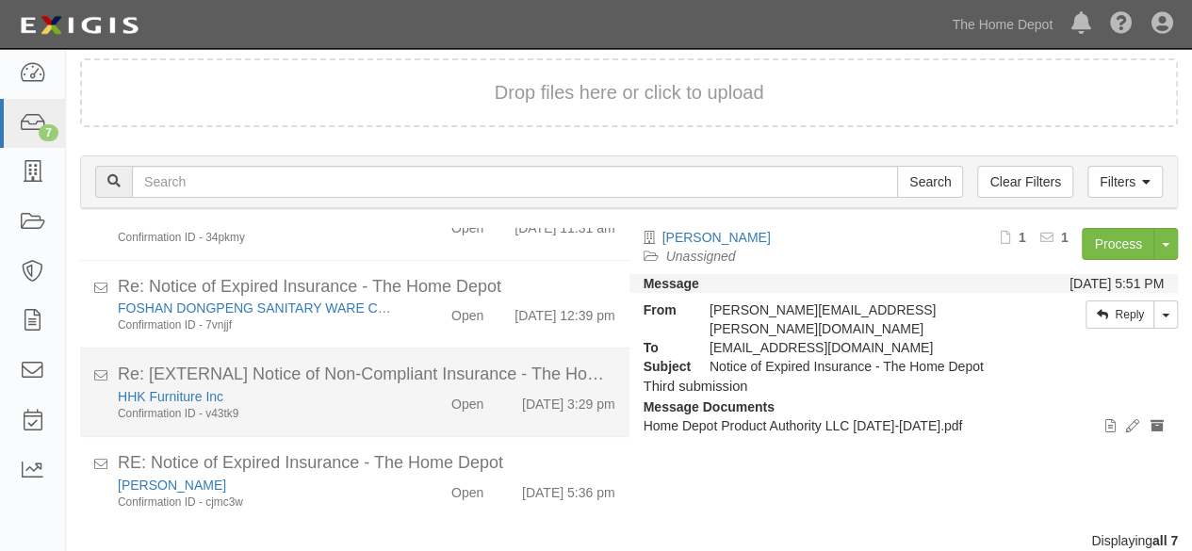
scroll to position [72, 0]
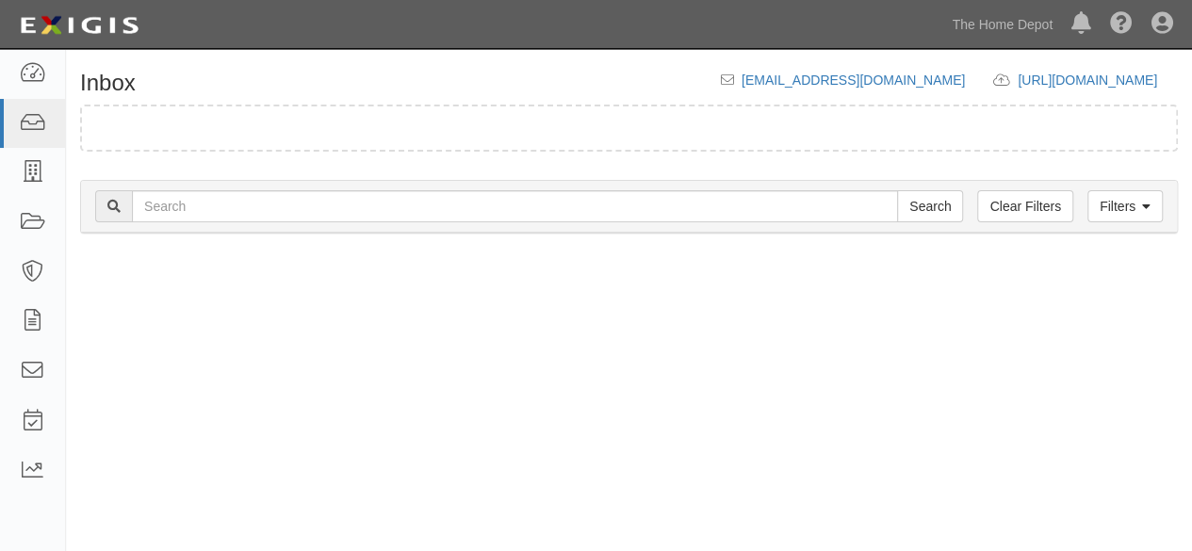
scroll to position [25, 0]
